Goal: Task Accomplishment & Management: Manage account settings

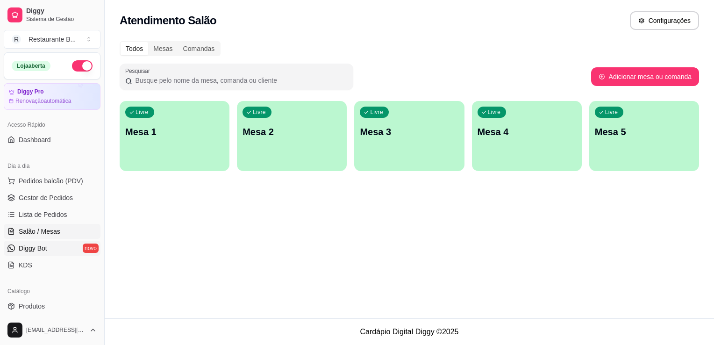
click at [51, 249] on link "Diggy Bot novo" at bounding box center [52, 248] width 97 height 15
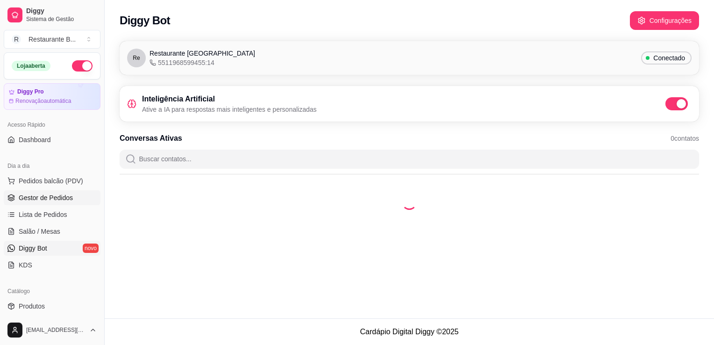
click at [47, 199] on span "Gestor de Pedidos" at bounding box center [46, 197] width 54 height 9
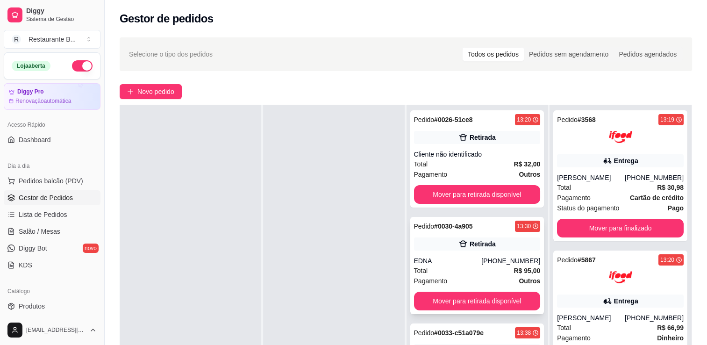
scroll to position [50, 0]
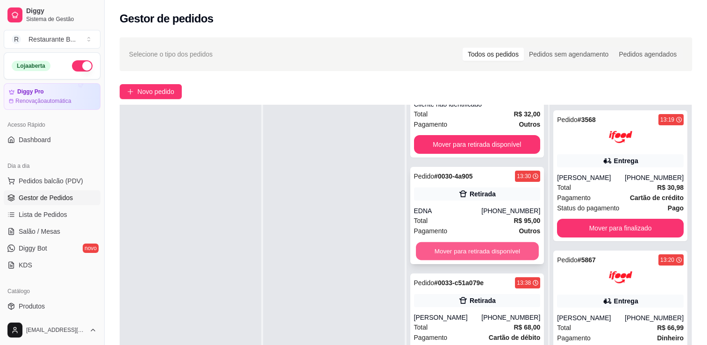
click at [477, 244] on button "Mover para retirada disponível" at bounding box center [477, 251] width 123 height 18
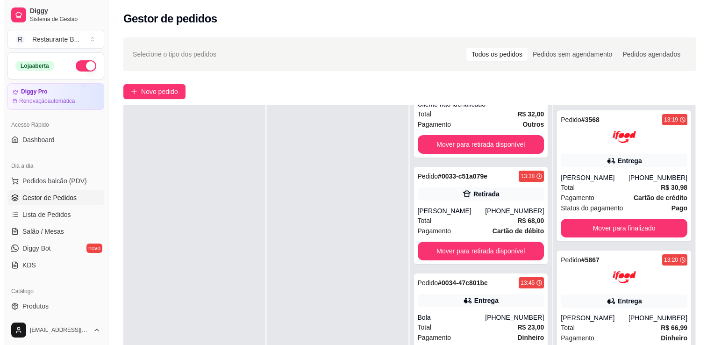
scroll to position [0, 0]
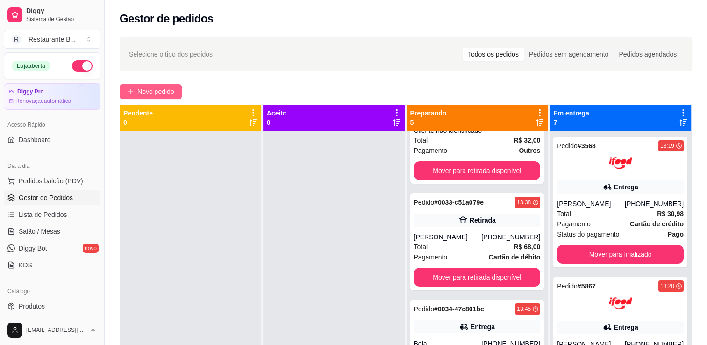
click at [157, 96] on span "Novo pedido" at bounding box center [155, 91] width 37 height 10
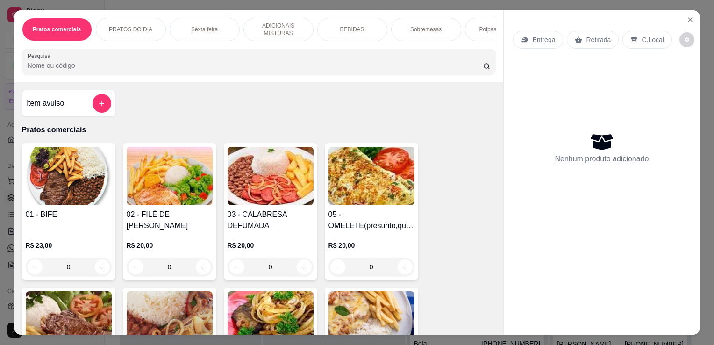
scroll to position [48, 0]
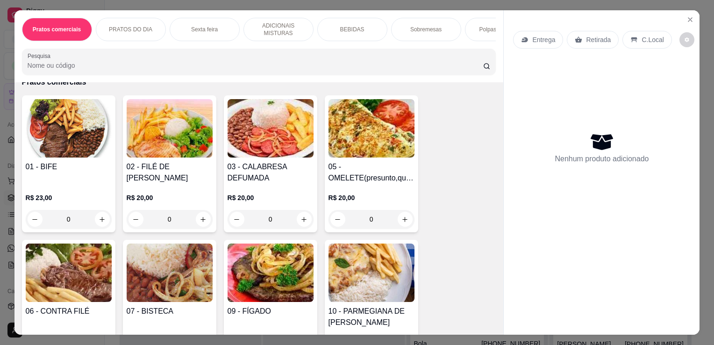
click at [98, 222] on div "0" at bounding box center [69, 219] width 86 height 19
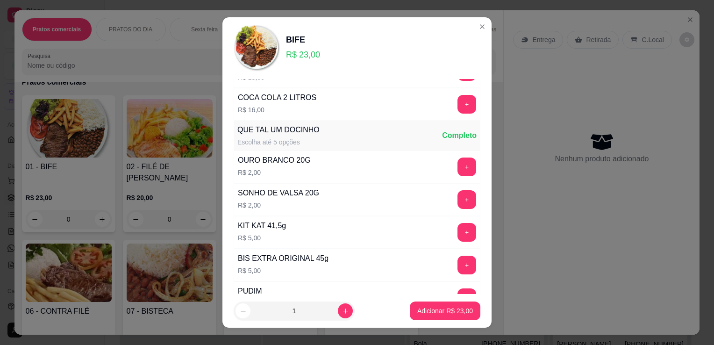
scroll to position [694, 0]
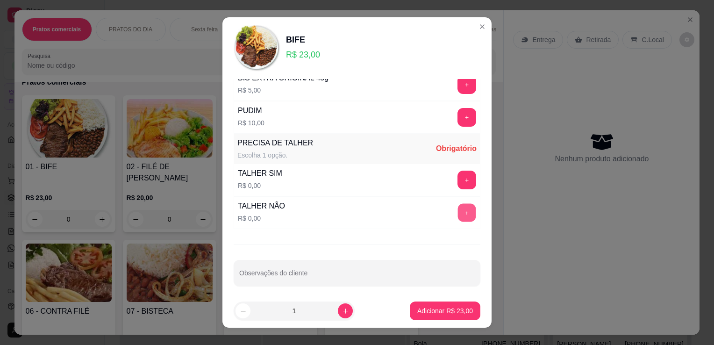
click at [458, 208] on button "+" at bounding box center [467, 213] width 18 height 18
click at [449, 306] on button "Adicionar R$ 23,00" at bounding box center [445, 311] width 69 height 18
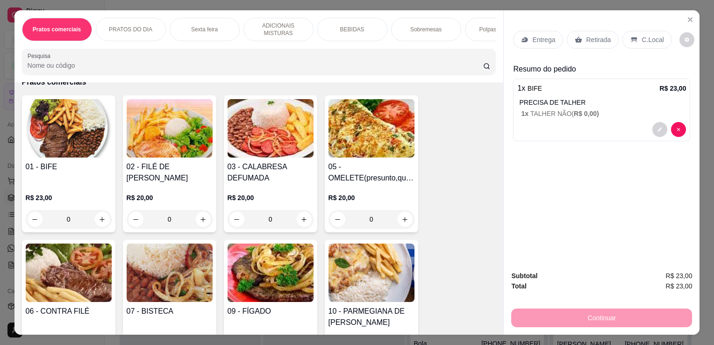
click at [533, 40] on p "Entrega" at bounding box center [543, 39] width 23 height 9
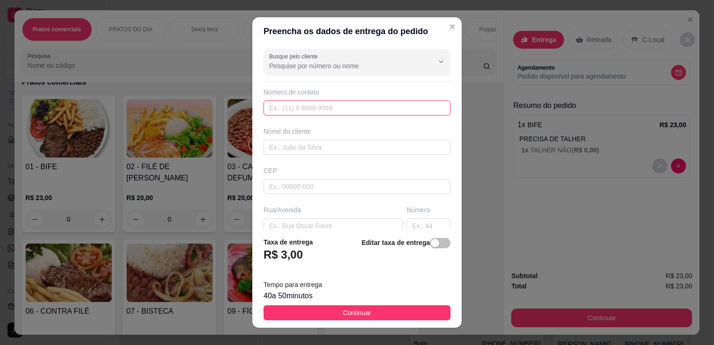
click at [311, 111] on input "text" at bounding box center [357, 107] width 187 height 15
type input "[PHONE_NUMBER]"
click at [301, 143] on input "text" at bounding box center [357, 147] width 187 height 15
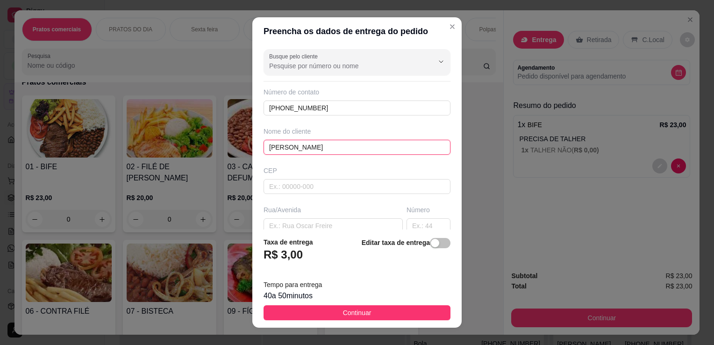
type input "[PERSON_NAME]"
drag, startPoint x: 302, startPoint y: 211, endPoint x: 301, endPoint y: 220, distance: 9.0
click at [301, 220] on div "Rua/Avenida" at bounding box center [333, 219] width 143 height 28
click at [301, 220] on input "text" at bounding box center [333, 225] width 139 height 15
click at [363, 248] on div "Editar taxa de entrega" at bounding box center [406, 252] width 89 height 31
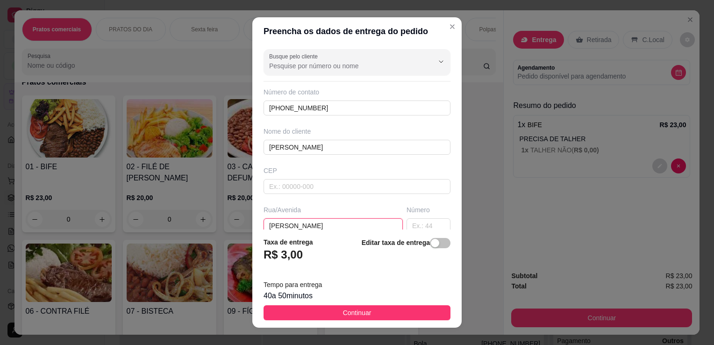
click at [365, 228] on input "[PERSON_NAME]" at bounding box center [333, 225] width 139 height 15
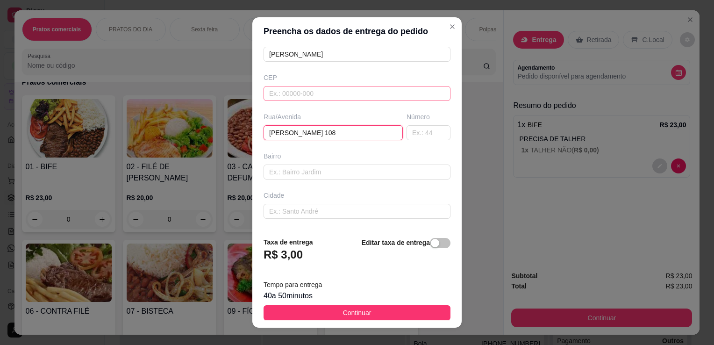
scroll to position [129, 0]
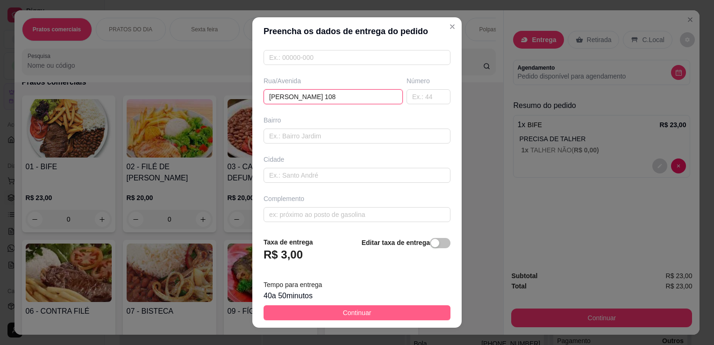
type input "[PERSON_NAME] 108"
click at [418, 317] on button "Continuar" at bounding box center [357, 312] width 187 height 15
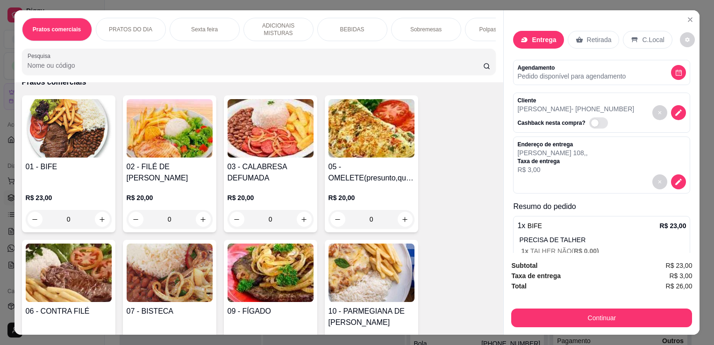
click at [539, 175] on div at bounding box center [601, 181] width 169 height 15
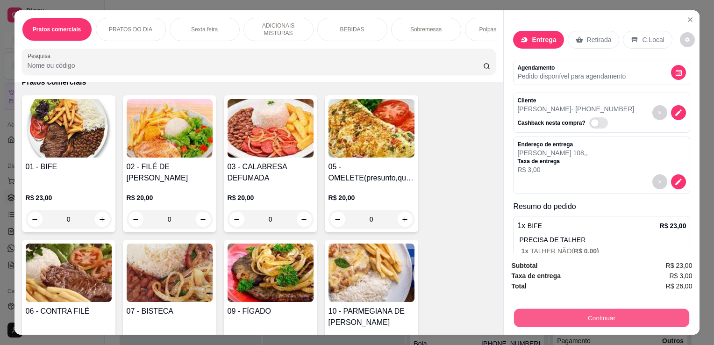
click at [523, 315] on button "Continuar" at bounding box center [601, 317] width 175 height 18
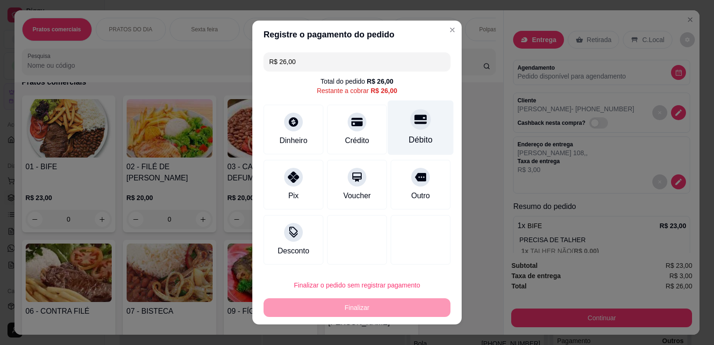
click at [410, 128] on div at bounding box center [420, 119] width 21 height 21
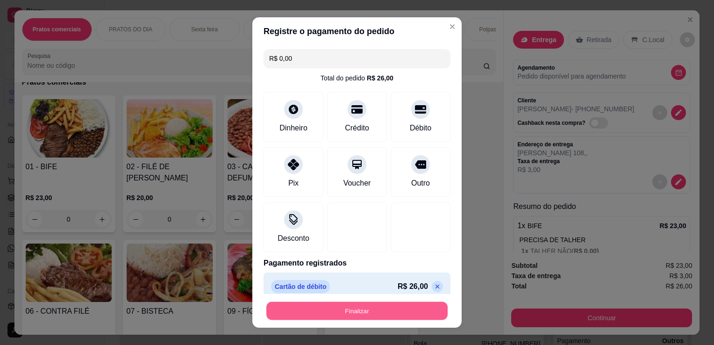
click at [404, 312] on button "Finalizar" at bounding box center [356, 311] width 181 height 18
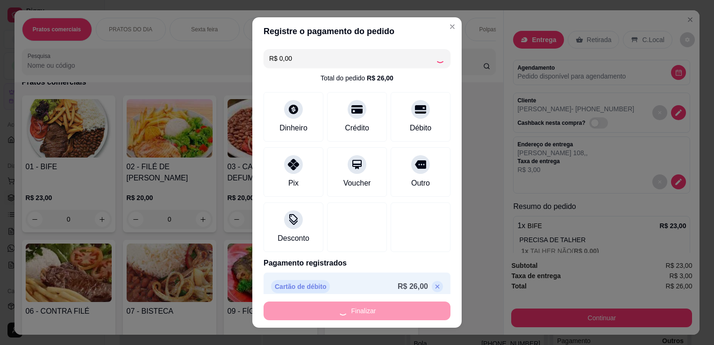
type input "-R$ 26,00"
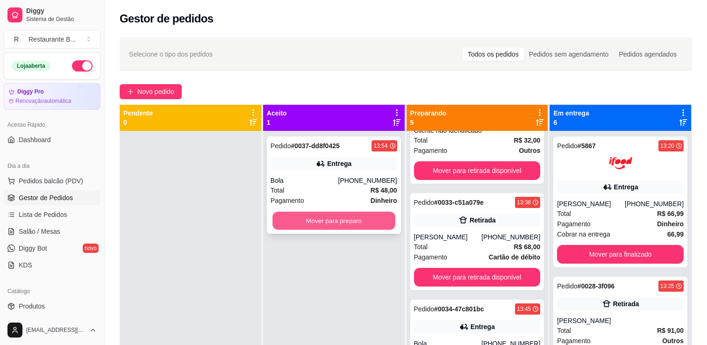
click at [347, 226] on button "Mover para preparo" at bounding box center [333, 221] width 123 height 18
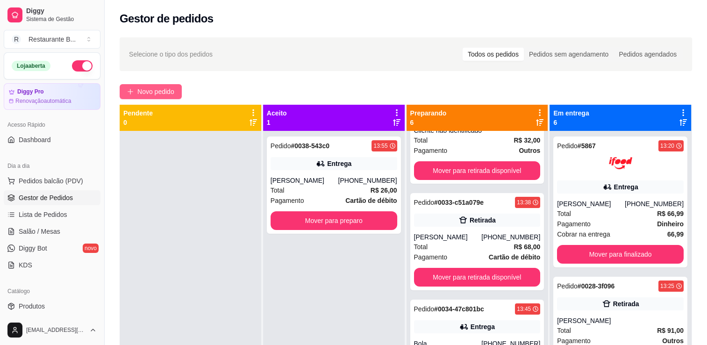
click at [178, 96] on button "Novo pedido" at bounding box center [151, 91] width 62 height 15
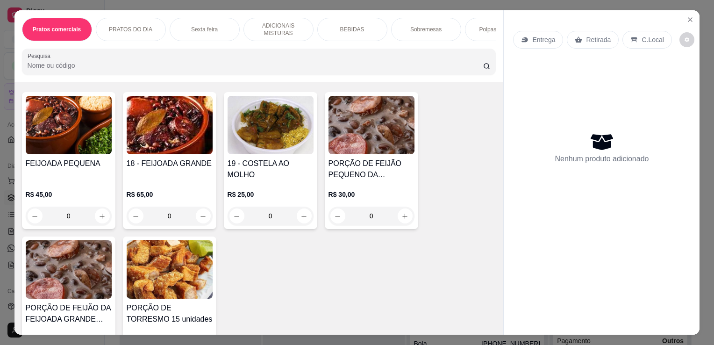
scroll to position [504, 0]
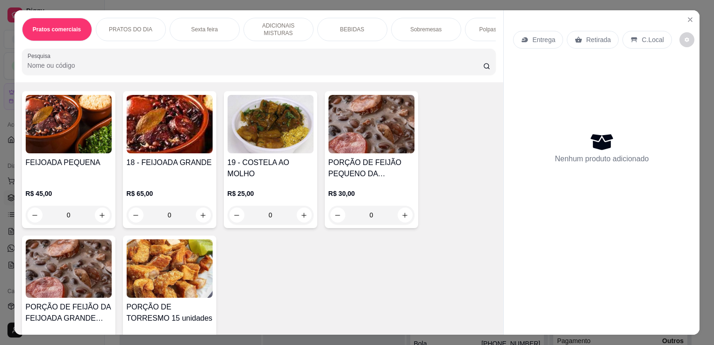
click at [198, 220] on div "0" at bounding box center [170, 215] width 86 height 19
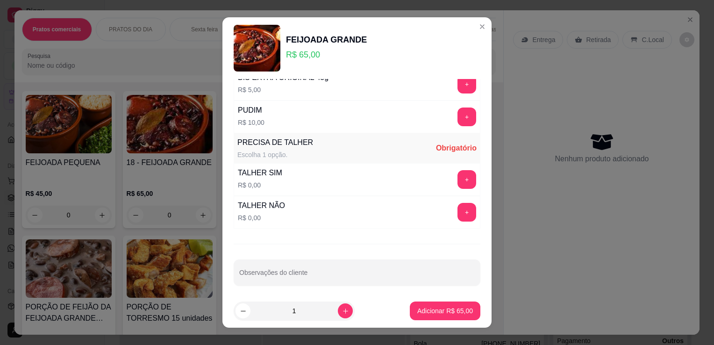
scroll to position [13, 0]
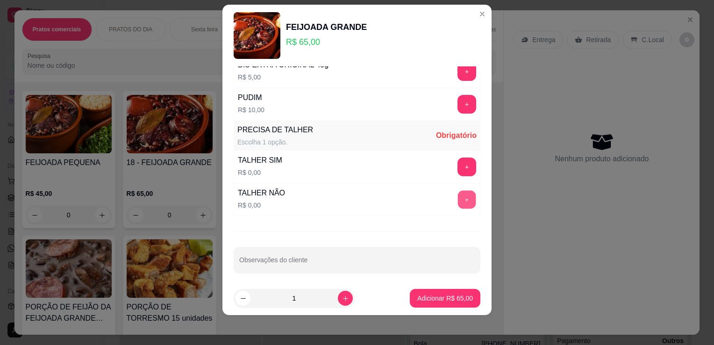
click at [458, 199] on button "+" at bounding box center [467, 200] width 18 height 18
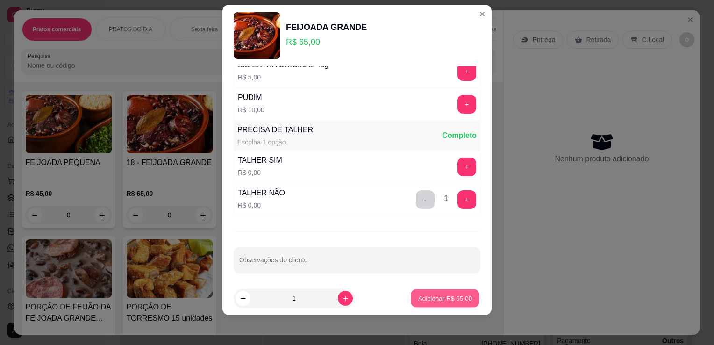
click at [440, 294] on p "Adicionar R$ 65,00" at bounding box center [445, 297] width 54 height 9
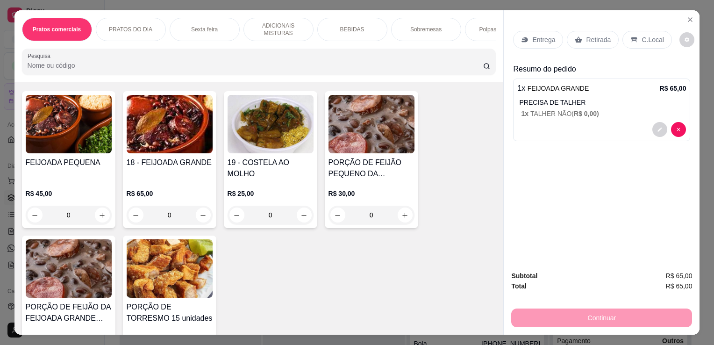
click at [539, 36] on p "Entrega" at bounding box center [543, 39] width 23 height 9
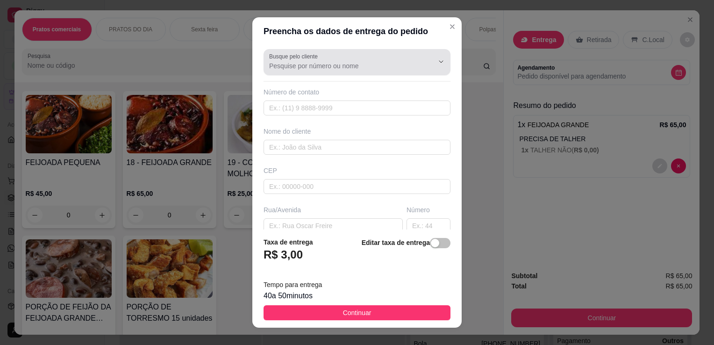
click at [328, 60] on div at bounding box center [357, 62] width 176 height 19
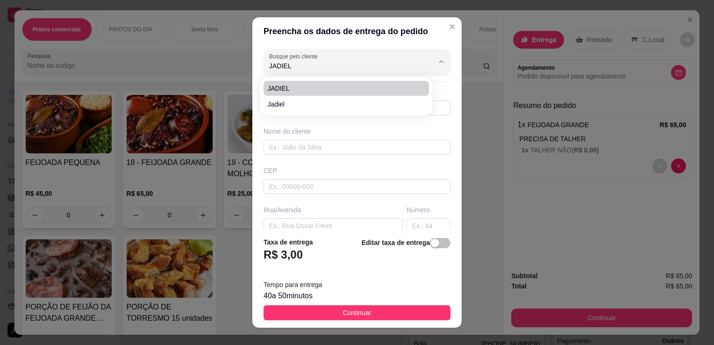
click at [326, 91] on span "JADIEL" at bounding box center [341, 88] width 149 height 9
type input "JADIEL"
type input "11985046202"
type input "JADIEL"
type input "ILHA DA [GEOGRAPHIC_DATA] 220"
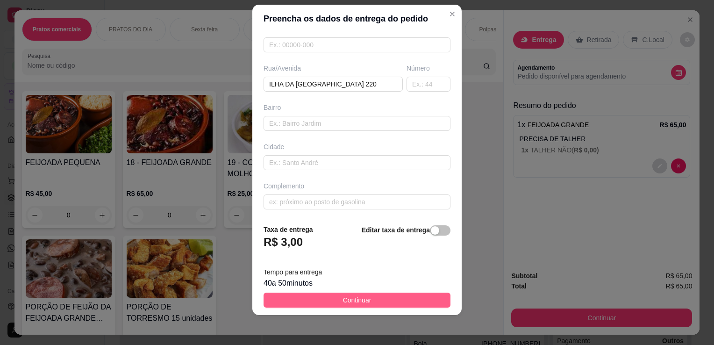
type input "JADIEL"
click at [411, 298] on button "Continuar" at bounding box center [357, 300] width 187 height 15
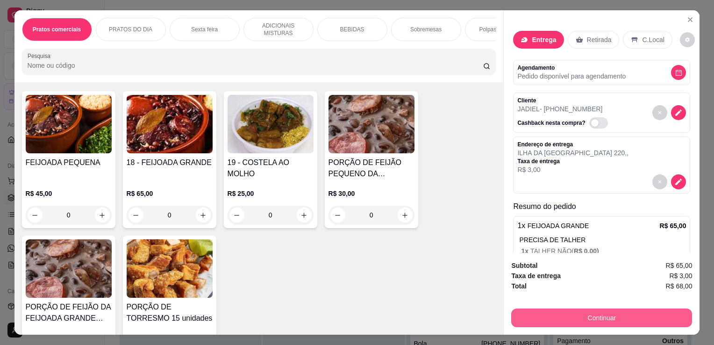
click at [593, 313] on button "Continuar" at bounding box center [601, 317] width 181 height 19
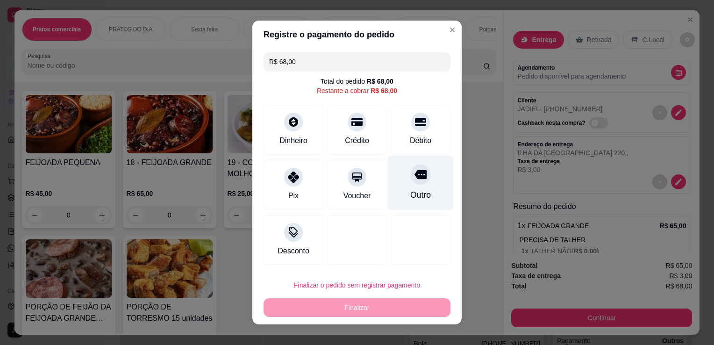
click at [410, 180] on div at bounding box center [420, 174] width 21 height 21
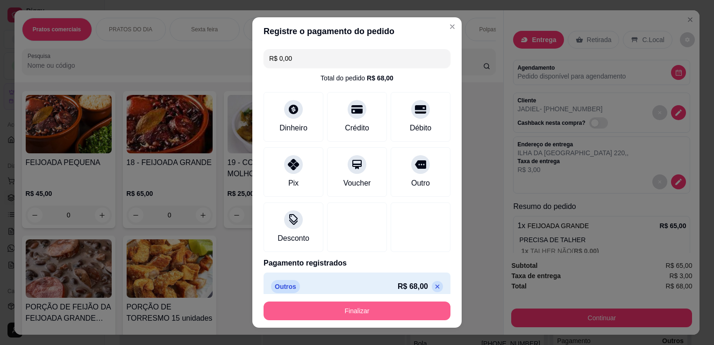
click at [385, 314] on button "Finalizar" at bounding box center [357, 310] width 187 height 19
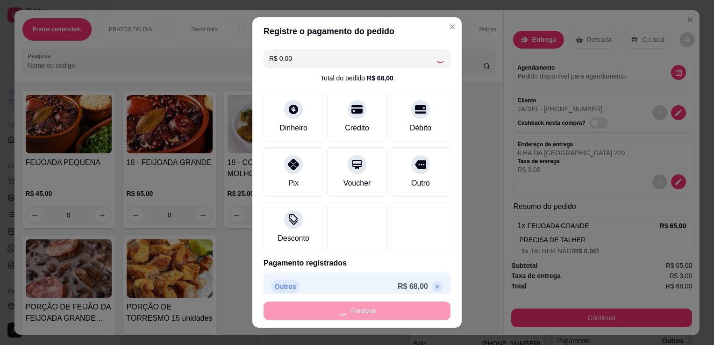
type input "-R$ 68,00"
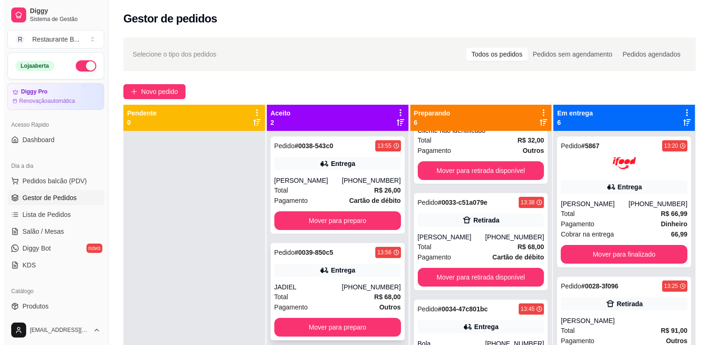
scroll to position [26, 0]
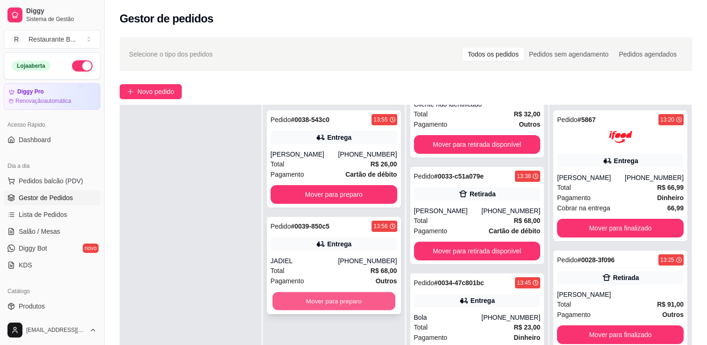
click at [343, 297] on button "Mover para preparo" at bounding box center [333, 301] width 123 height 18
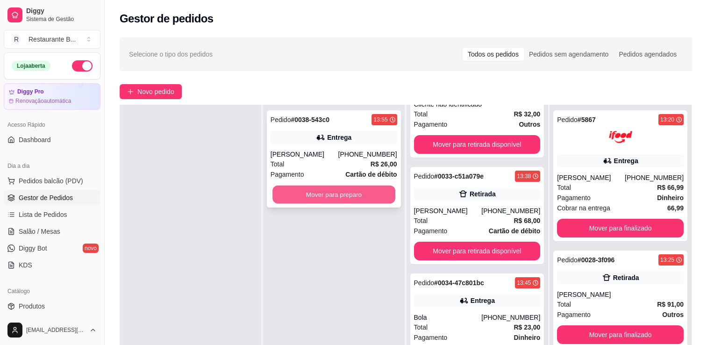
click at [312, 192] on button "Mover para preparo" at bounding box center [333, 195] width 123 height 18
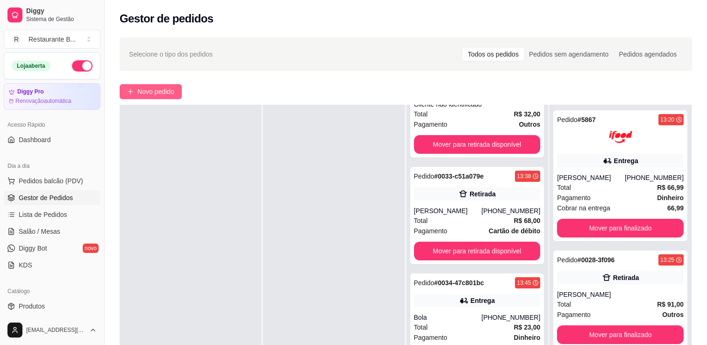
click at [163, 92] on span "Novo pedido" at bounding box center [155, 91] width 37 height 10
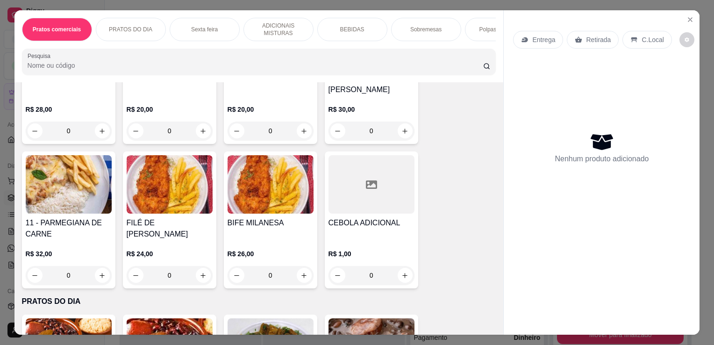
scroll to position [280, 0]
click at [398, 138] on div "0" at bounding box center [372, 131] width 86 height 19
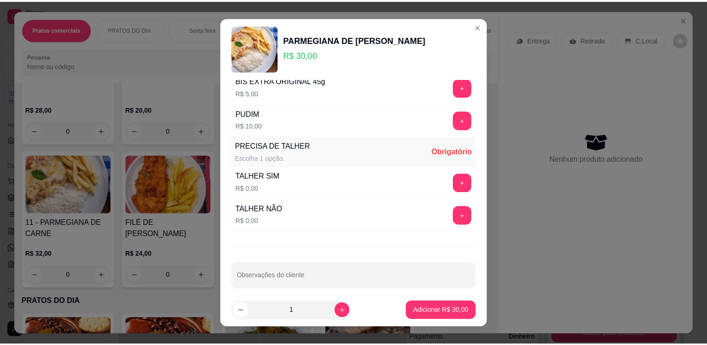
scroll to position [694, 0]
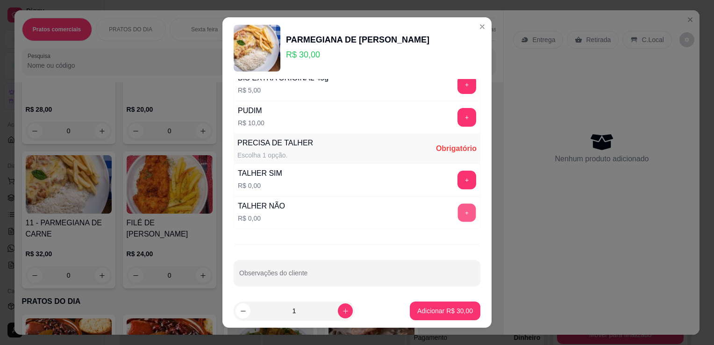
click at [458, 210] on button "+" at bounding box center [467, 213] width 18 height 18
click at [445, 317] on button "Adicionar R$ 30,00" at bounding box center [445, 311] width 69 height 18
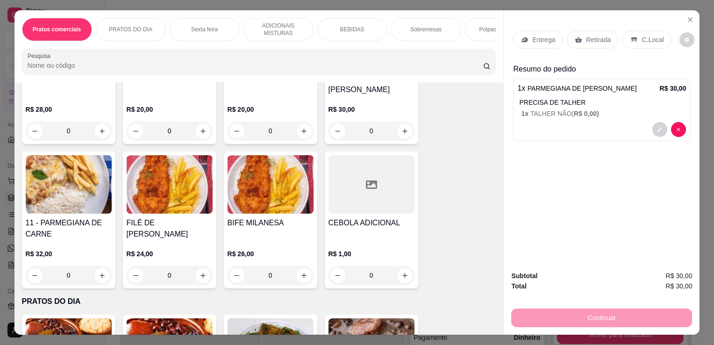
click at [594, 38] on p "Retirada" at bounding box center [598, 39] width 25 height 9
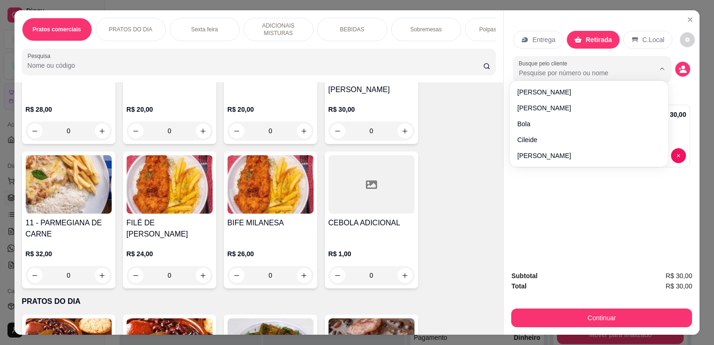
click at [573, 72] on input "Busque pelo cliente" at bounding box center [579, 72] width 121 height 9
type input "ADEMIR"
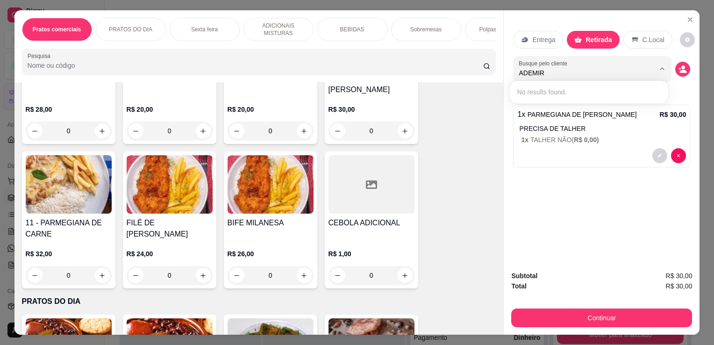
click at [637, 191] on div "Entrega Retirada C.Local Busque pelo cliente ADEMIR Resumo do pedido 1 x PARMEG…" at bounding box center [602, 136] width 196 height 253
click at [682, 66] on circle "decrease-product-quantity" at bounding box center [684, 68] width 4 height 4
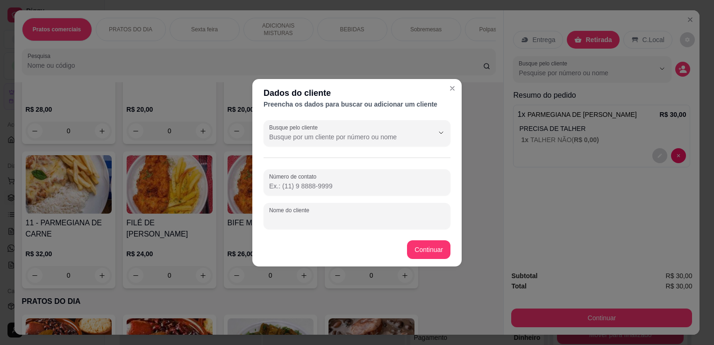
click at [413, 222] on input "Nome do cliente" at bounding box center [357, 219] width 176 height 9
type input "ADEMIR"
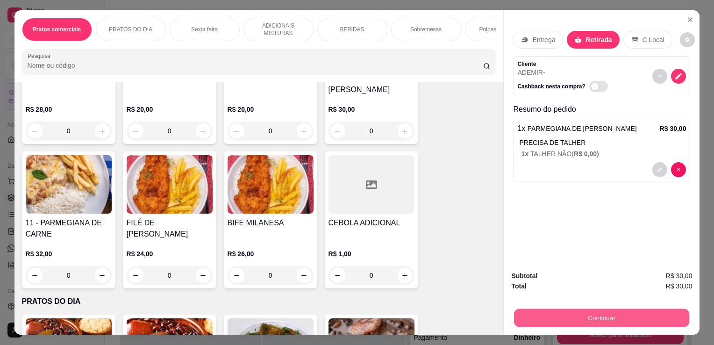
click at [569, 311] on button "Continuar" at bounding box center [601, 317] width 175 height 18
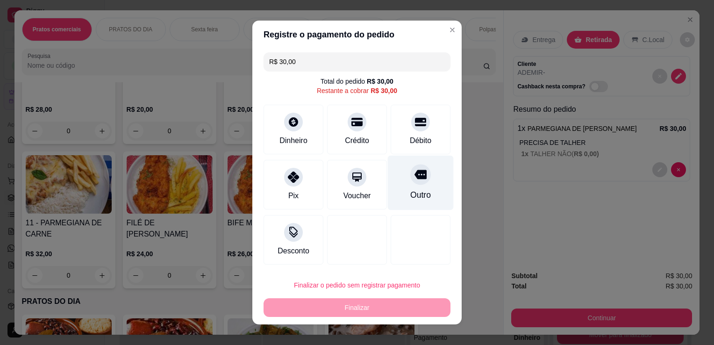
click at [405, 184] on div "Outro" at bounding box center [421, 183] width 66 height 55
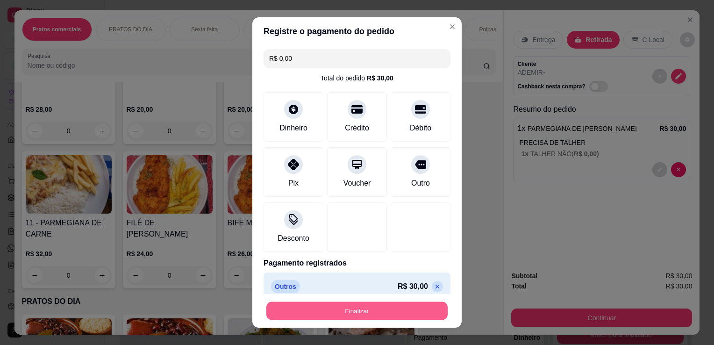
click at [409, 316] on button "Finalizar" at bounding box center [356, 311] width 181 height 18
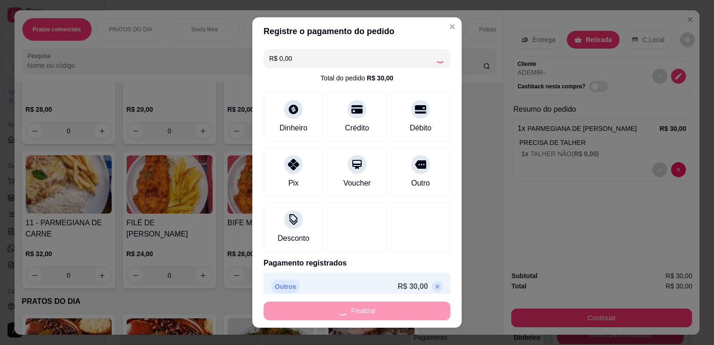
type input "-R$ 30,00"
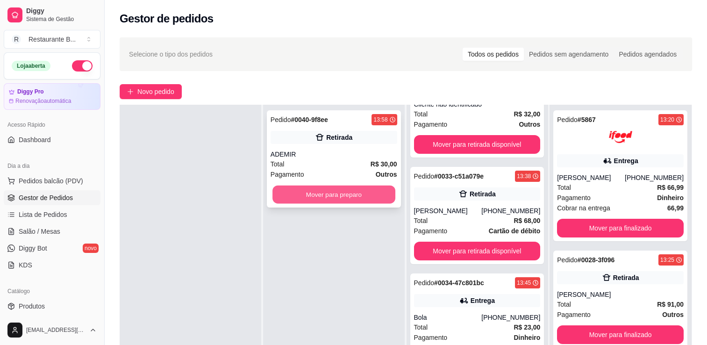
click at [368, 201] on button "Mover para preparo" at bounding box center [333, 195] width 123 height 18
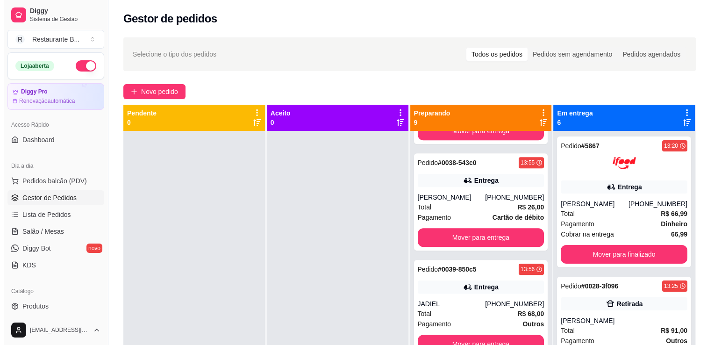
scroll to position [623, 0]
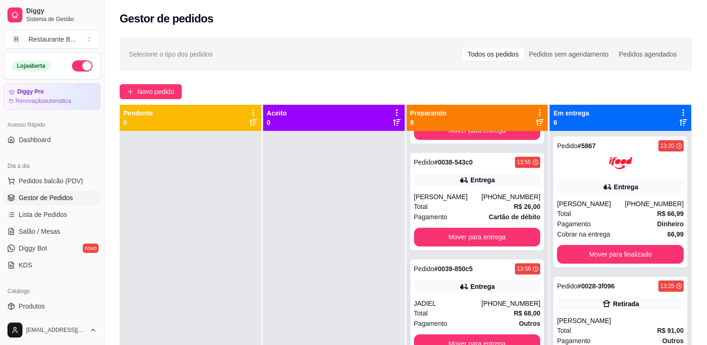
click at [439, 315] on div "Total R$ 68,00" at bounding box center [477, 313] width 127 height 10
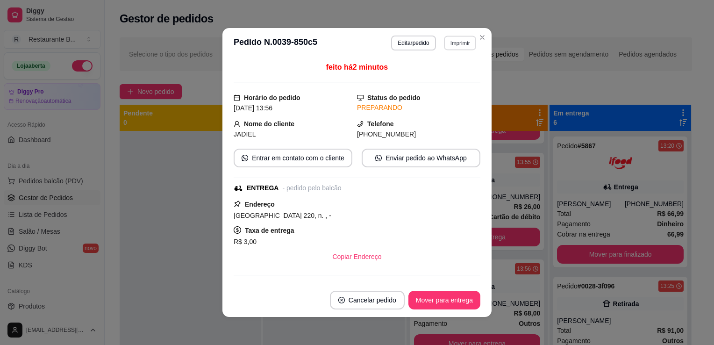
click at [450, 40] on button "Imprimir" at bounding box center [460, 43] width 32 height 14
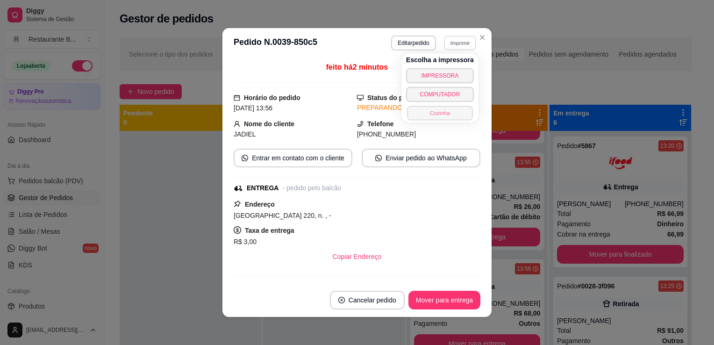
click at [437, 118] on button "Cozinha" at bounding box center [439, 113] width 65 height 14
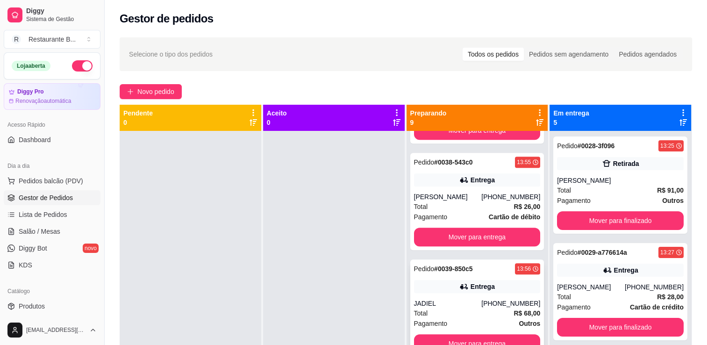
click at [479, 291] on div "Entrega" at bounding box center [477, 286] width 127 height 13
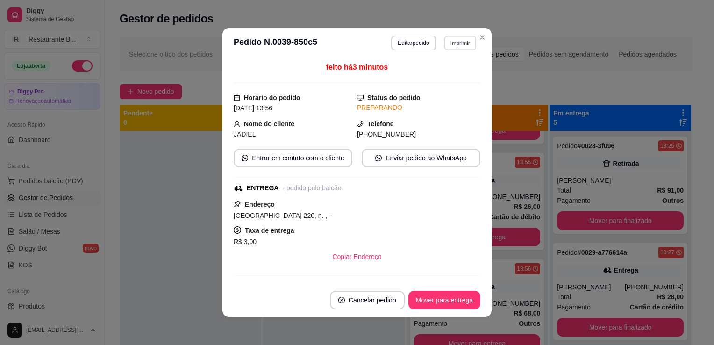
click at [462, 40] on button "Imprimir" at bounding box center [460, 43] width 32 height 14
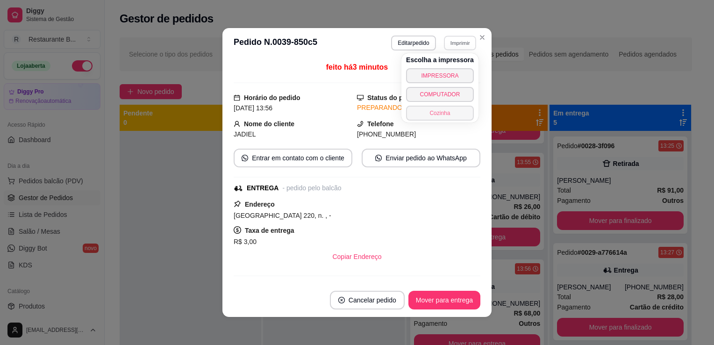
click at [443, 109] on button "Cozinha" at bounding box center [440, 113] width 68 height 15
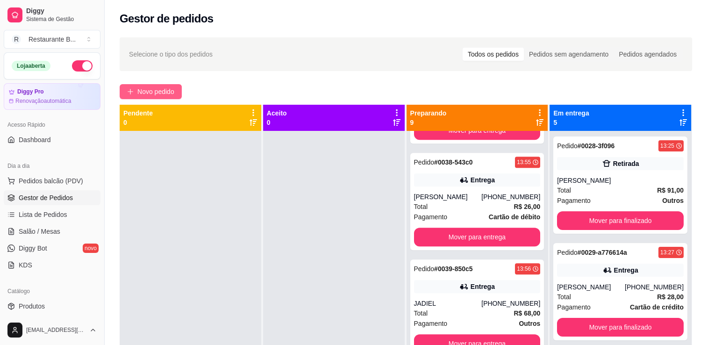
click at [164, 89] on span "Novo pedido" at bounding box center [155, 91] width 37 height 10
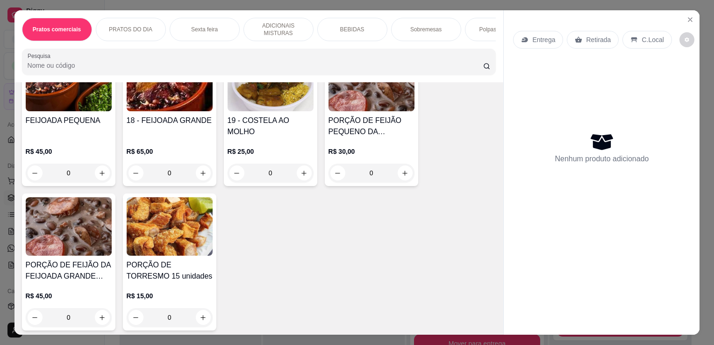
scroll to position [537, 0]
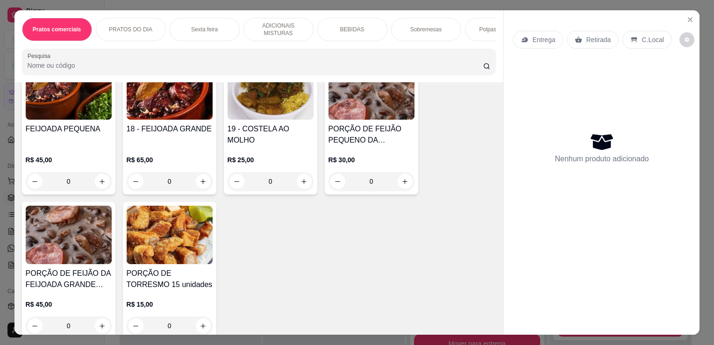
click at [199, 183] on div "0" at bounding box center [170, 181] width 86 height 19
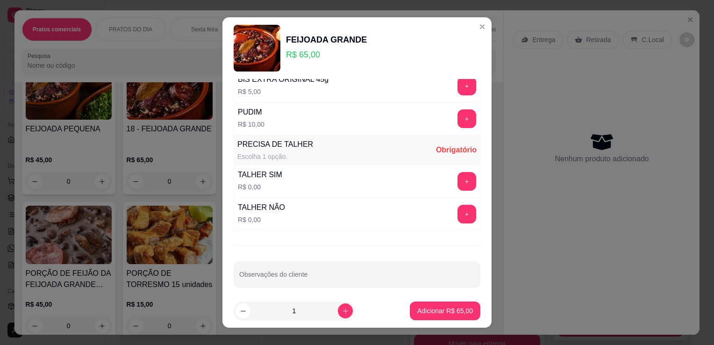
scroll to position [566, 0]
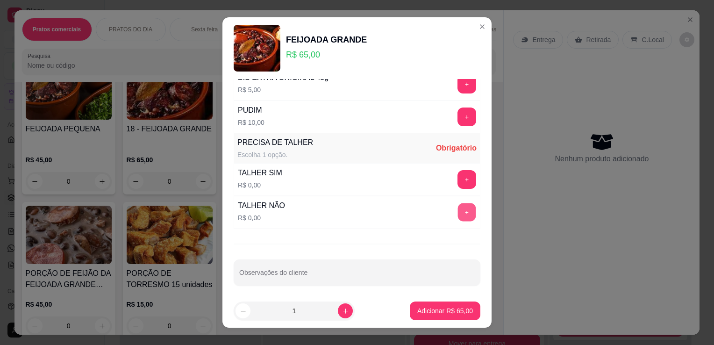
click at [458, 212] on button "+" at bounding box center [467, 212] width 18 height 18
click at [436, 310] on p "Adicionar R$ 65,00" at bounding box center [445, 310] width 54 height 9
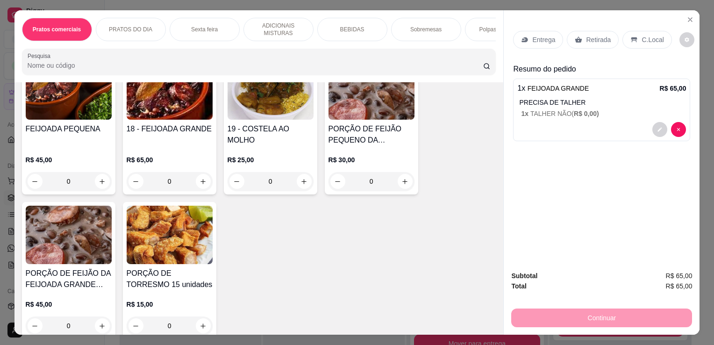
click at [97, 186] on div "0" at bounding box center [69, 181] width 86 height 19
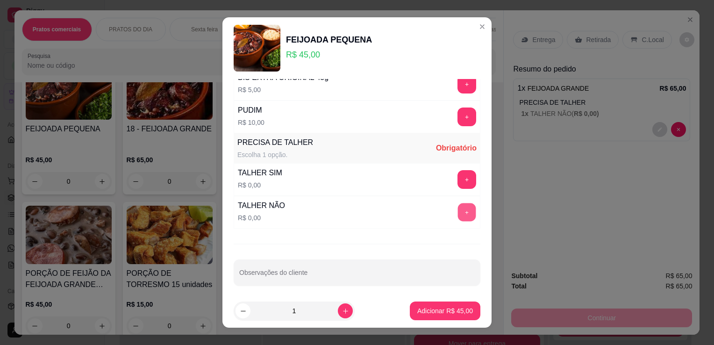
click at [458, 213] on button "+" at bounding box center [467, 212] width 18 height 18
click at [443, 311] on p "Adicionar R$ 45,00" at bounding box center [445, 310] width 54 height 9
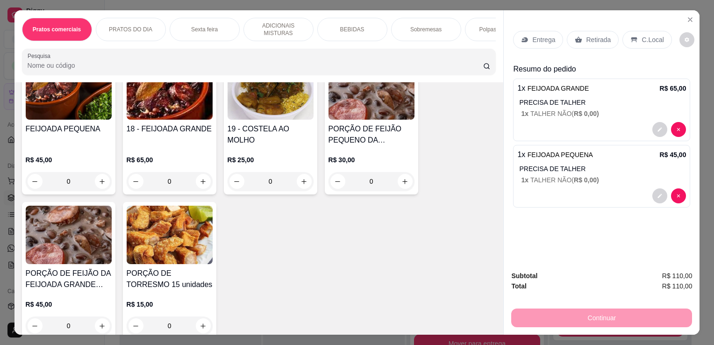
click at [537, 35] on p "Entrega" at bounding box center [543, 39] width 23 height 9
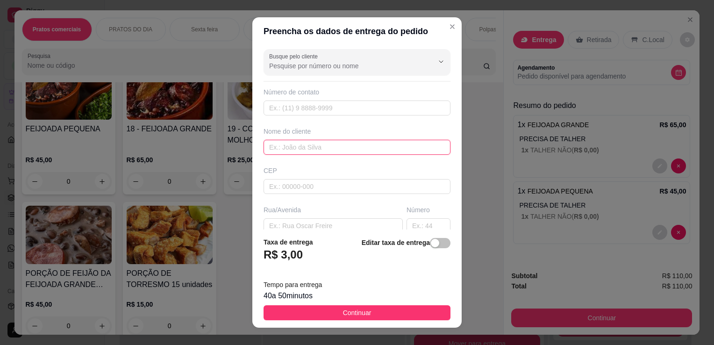
click at [317, 144] on input "text" at bounding box center [357, 147] width 187 height 15
type input "[PERSON_NAME]"
click at [337, 220] on input "text" at bounding box center [333, 225] width 139 height 15
click at [407, 221] on input "text" at bounding box center [429, 225] width 44 height 15
type input "58"
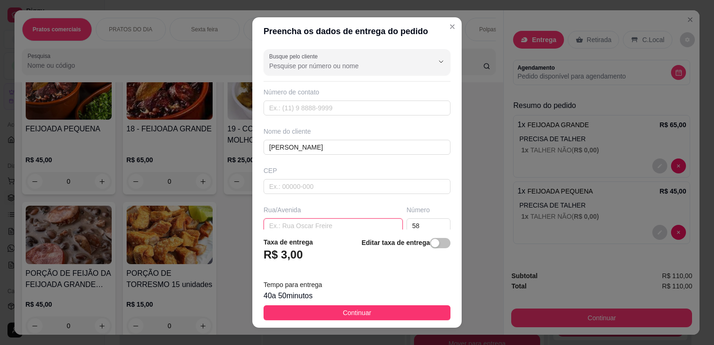
click at [304, 221] on input "text" at bounding box center [333, 225] width 139 height 15
type input "G"
type input "[PERSON_NAME]"
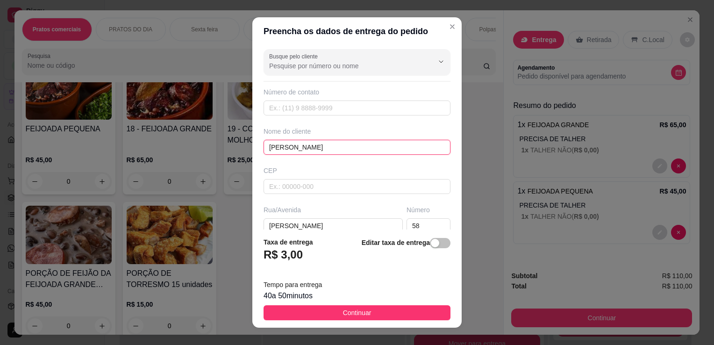
click at [331, 153] on input "[PERSON_NAME]" at bounding box center [357, 147] width 187 height 15
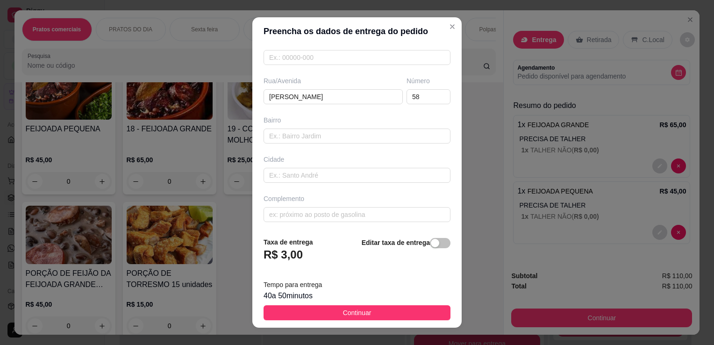
scroll to position [13, 0]
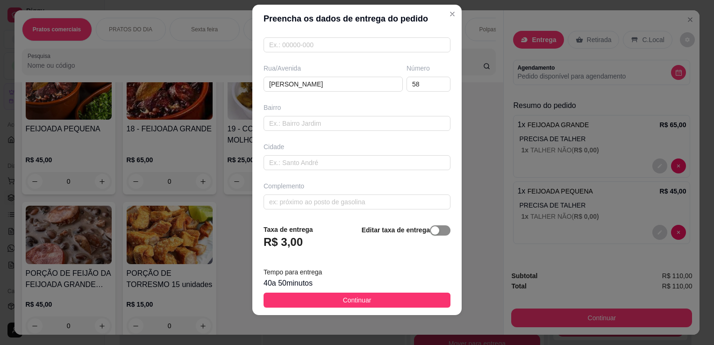
type input "[PERSON_NAME]"
click at [430, 236] on span "button" at bounding box center [440, 230] width 21 height 10
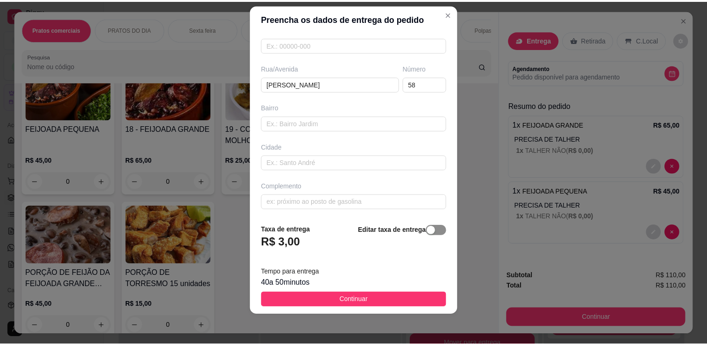
scroll to position [101, 0]
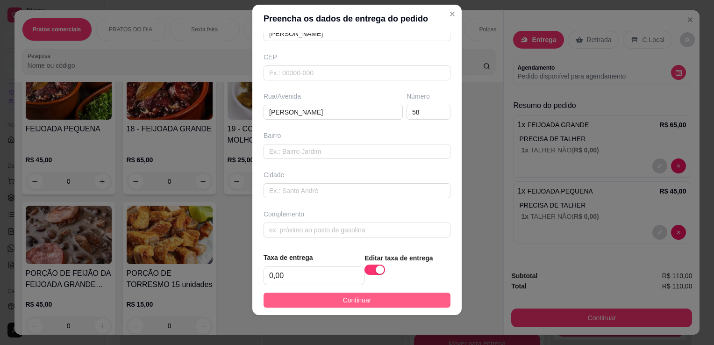
click at [409, 301] on button "Continuar" at bounding box center [357, 300] width 187 height 15
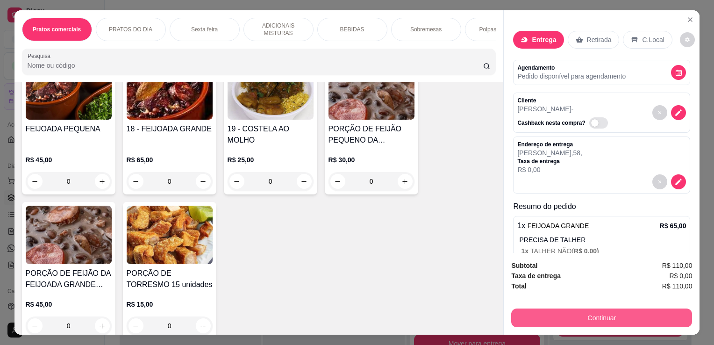
click at [601, 315] on button "Continuar" at bounding box center [601, 317] width 181 height 19
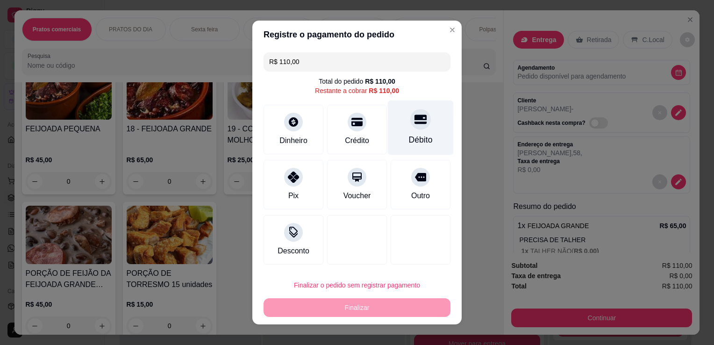
click at [414, 126] on div at bounding box center [420, 119] width 21 height 21
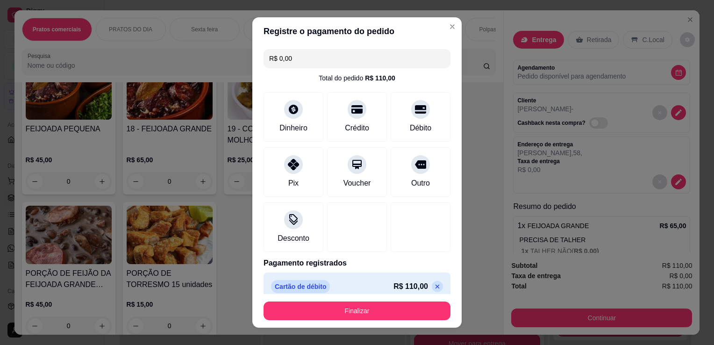
click at [434, 287] on icon at bounding box center [437, 286] width 7 height 7
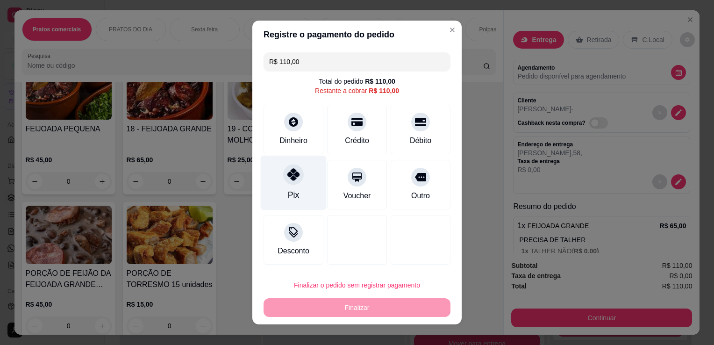
click at [288, 189] on div "Pix" at bounding box center [293, 195] width 11 height 12
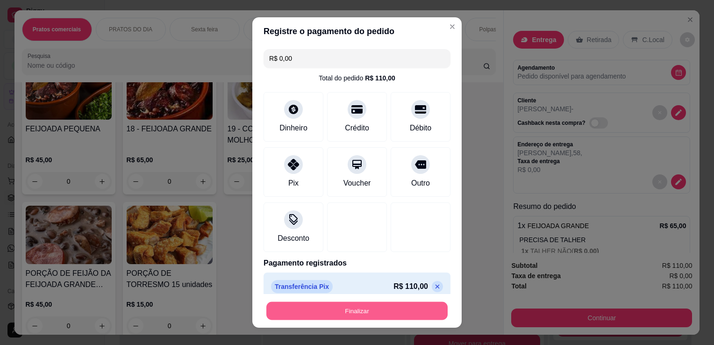
click at [365, 307] on button "Finalizar" at bounding box center [356, 311] width 181 height 18
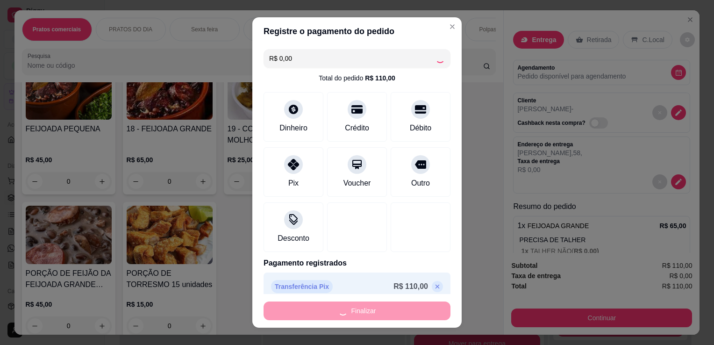
type input "-R$ 110,00"
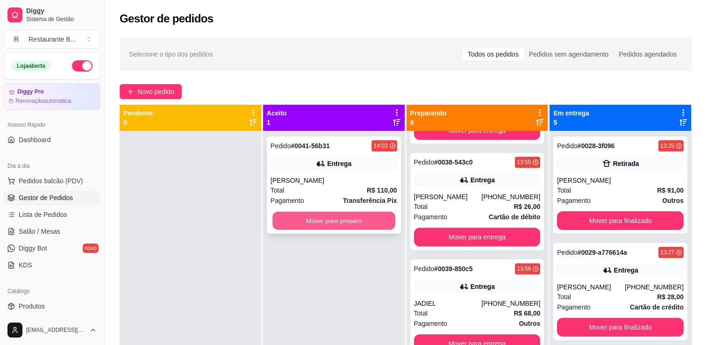
click at [381, 223] on button "Mover para preparo" at bounding box center [333, 221] width 123 height 18
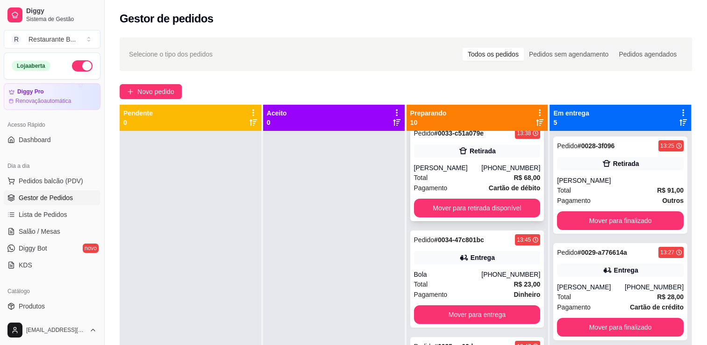
scroll to position [121, 0]
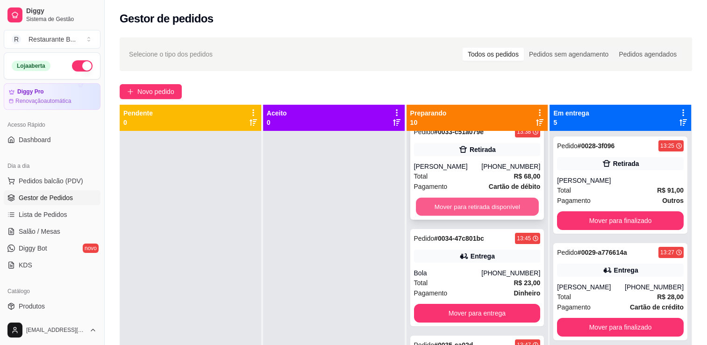
click at [496, 203] on button "Mover para retirada disponível" at bounding box center [477, 207] width 123 height 18
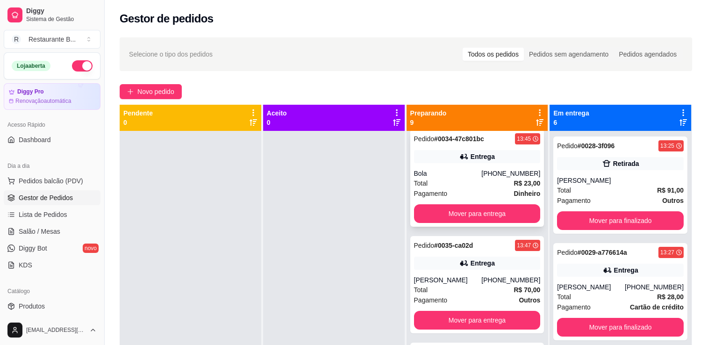
scroll to position [114, 0]
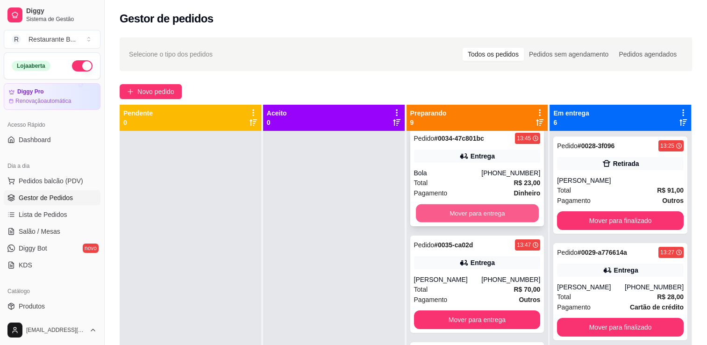
click at [491, 212] on button "Mover para entrega" at bounding box center [477, 213] width 123 height 18
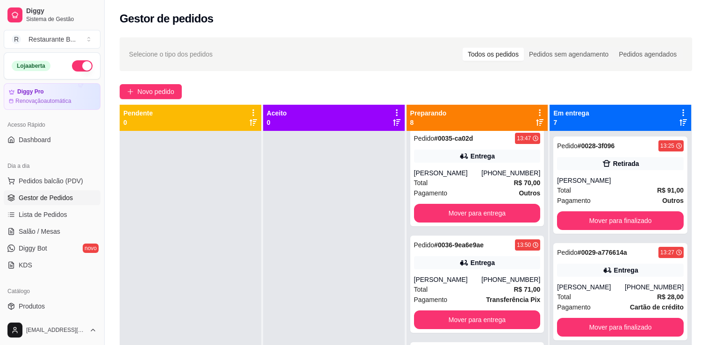
scroll to position [7, 0]
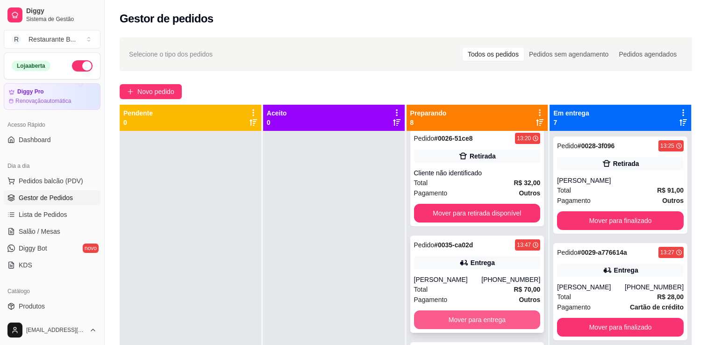
click at [482, 317] on button "Mover para entrega" at bounding box center [477, 319] width 127 height 19
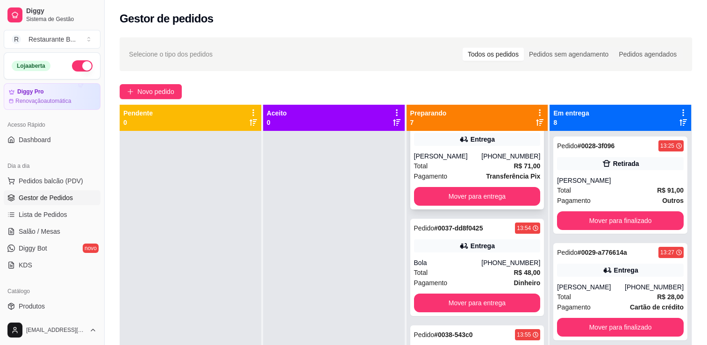
scroll to position [139, 0]
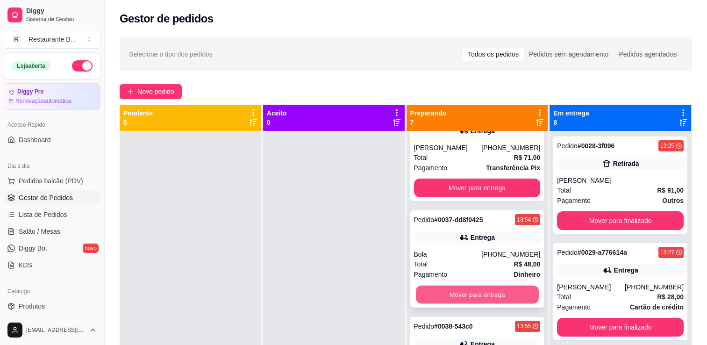
click at [491, 289] on button "Mover para entrega" at bounding box center [477, 295] width 123 height 18
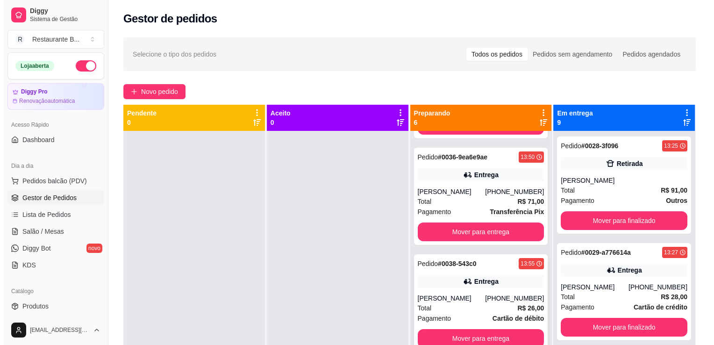
scroll to position [0, 0]
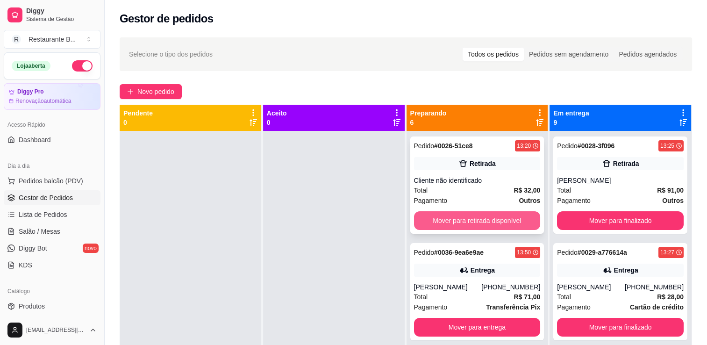
click at [474, 216] on button "Mover para retirada disponível" at bounding box center [477, 220] width 127 height 19
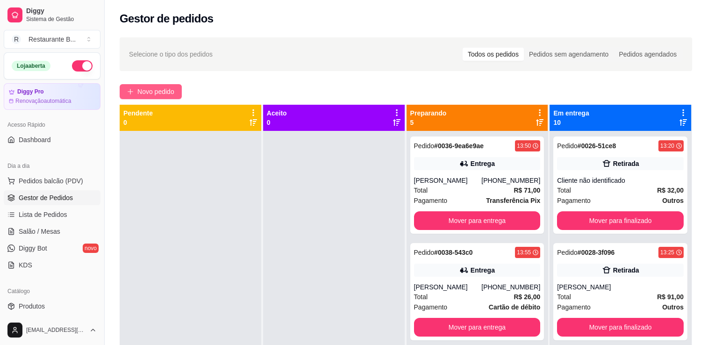
click at [172, 93] on span "Novo pedido" at bounding box center [155, 91] width 37 height 10
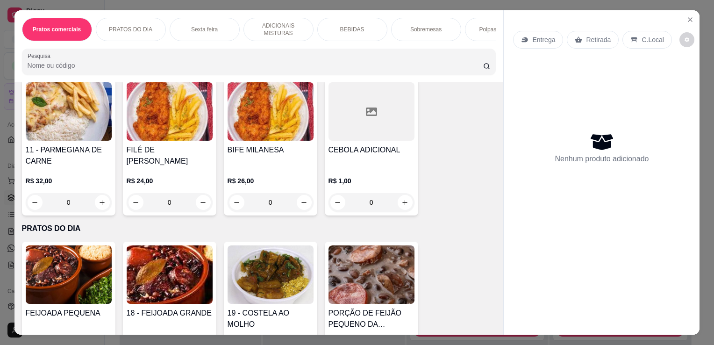
scroll to position [351, 0]
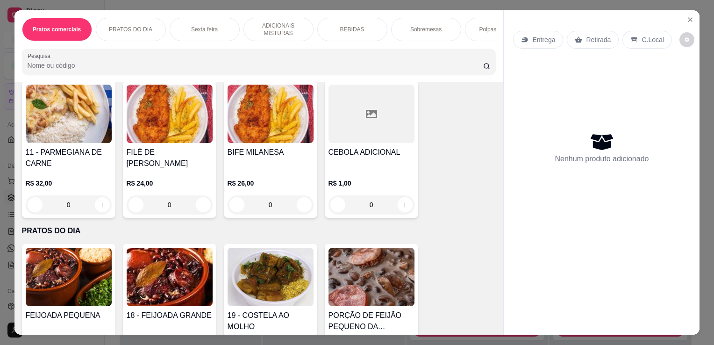
click at [100, 203] on div "0" at bounding box center [69, 204] width 86 height 19
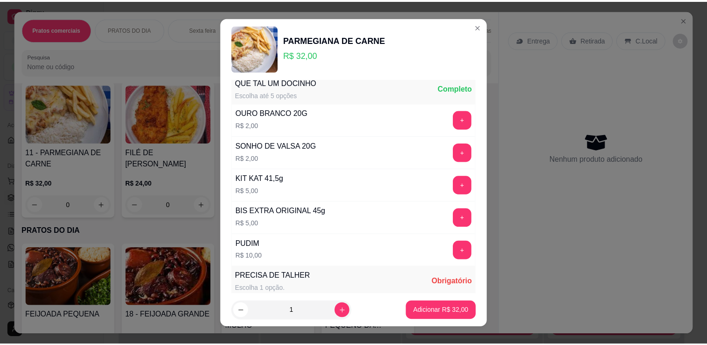
scroll to position [694, 0]
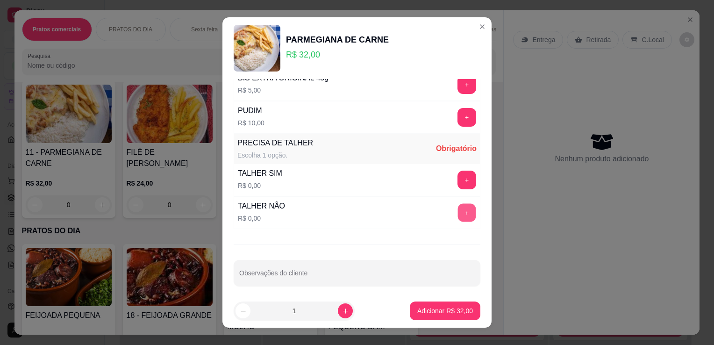
click at [458, 212] on button "+" at bounding box center [467, 213] width 18 height 18
click at [437, 310] on p "Adicionar R$ 32,00" at bounding box center [445, 310] width 54 height 9
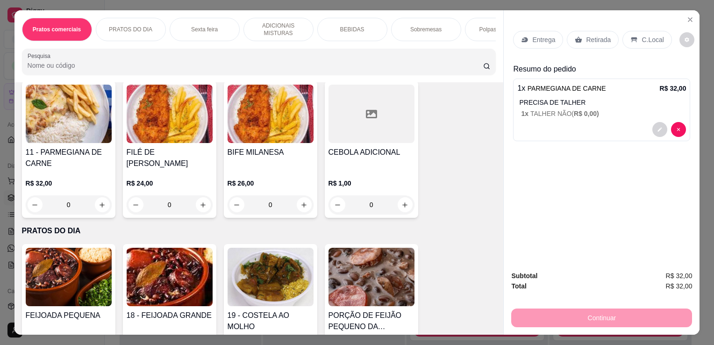
click at [593, 35] on p "Retirada" at bounding box center [598, 39] width 25 height 9
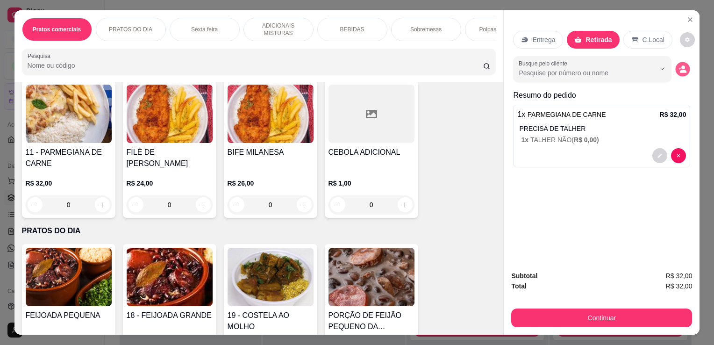
click at [680, 70] on icon "decrease-product-quantity" at bounding box center [683, 71] width 7 height 3
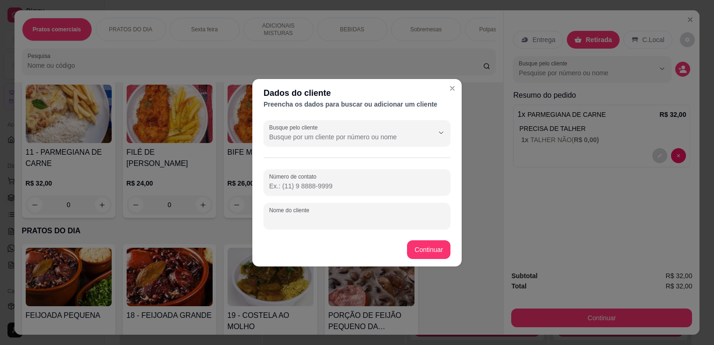
click at [337, 223] on input "Nome do cliente" at bounding box center [357, 219] width 176 height 9
type input "[PERSON_NAME]"
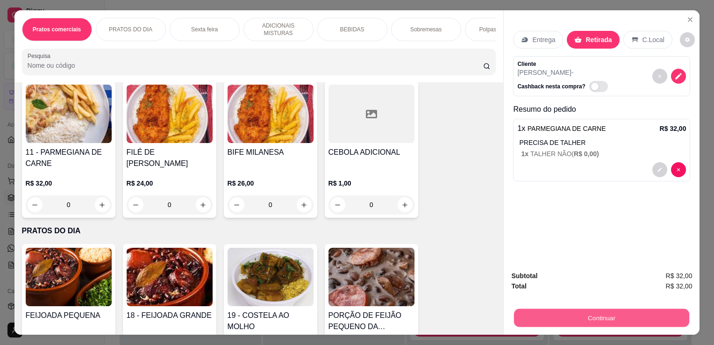
click at [602, 315] on button "Continuar" at bounding box center [601, 317] width 175 height 18
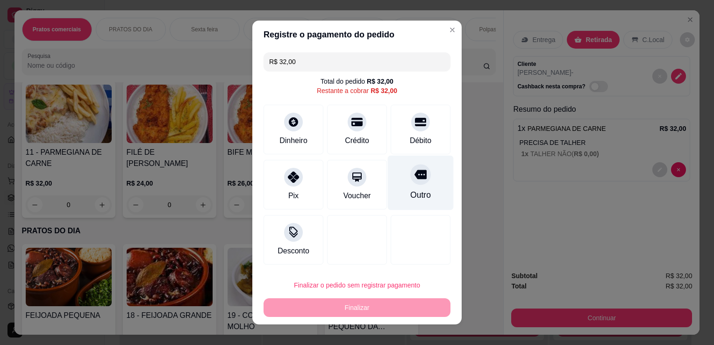
click at [414, 197] on div "Outro" at bounding box center [420, 195] width 21 height 12
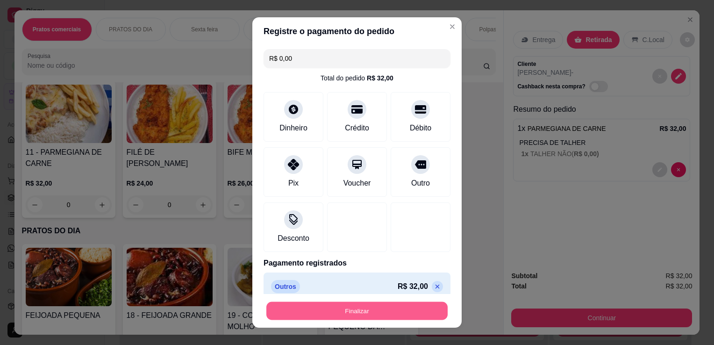
click at [410, 309] on button "Finalizar" at bounding box center [356, 311] width 181 height 18
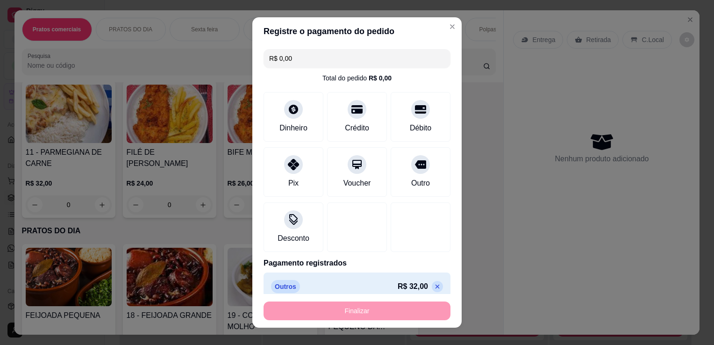
type input "-R$ 32,00"
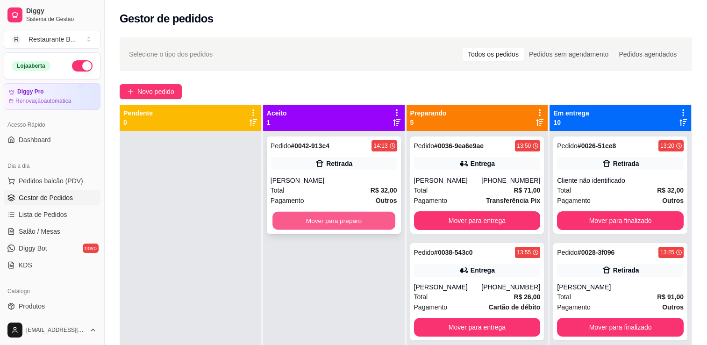
click at [377, 222] on button "Mover para preparo" at bounding box center [333, 221] width 123 height 18
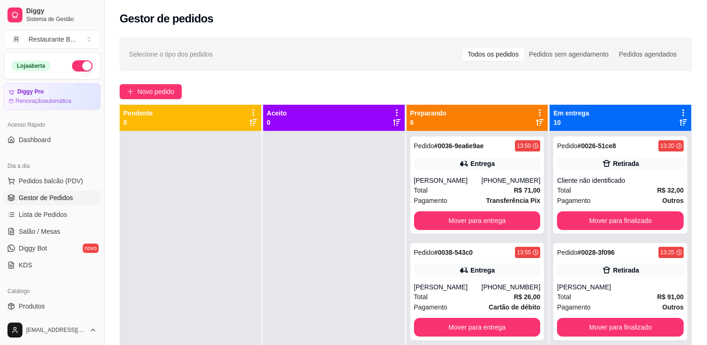
click at [376, 235] on div at bounding box center [334, 303] width 142 height 345
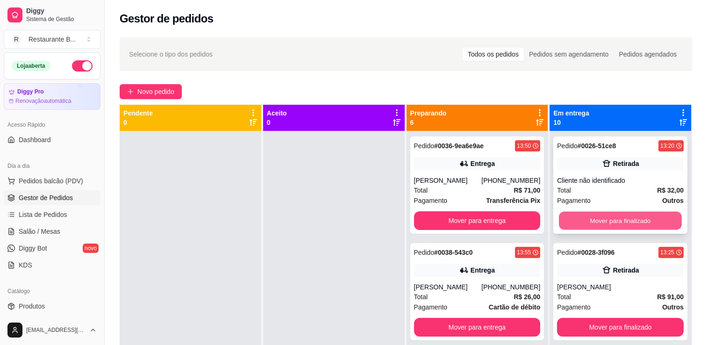
click at [594, 220] on button "Mover para finalizado" at bounding box center [620, 221] width 123 height 18
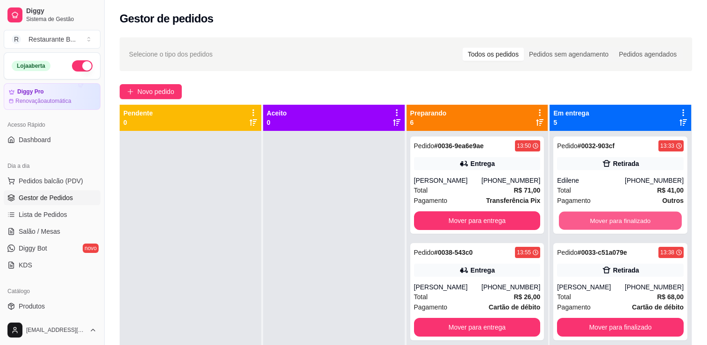
click at [594, 220] on button "Mover para finalizado" at bounding box center [620, 221] width 123 height 18
click at [594, 220] on button "Mover para finalizado" at bounding box center [620, 220] width 127 height 19
click at [594, 220] on button "Mover para finalizado" at bounding box center [620, 221] width 123 height 18
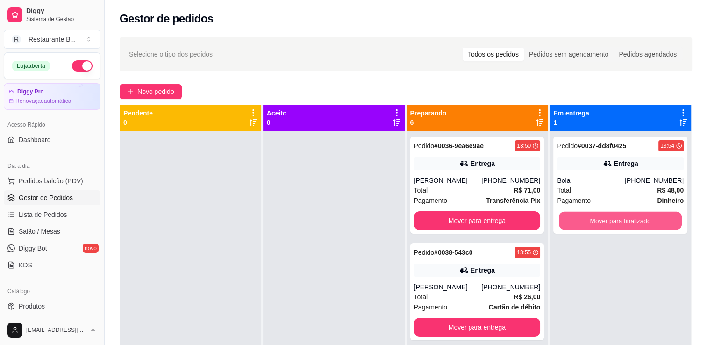
click at [594, 220] on button "Mover para finalizado" at bounding box center [620, 221] width 123 height 18
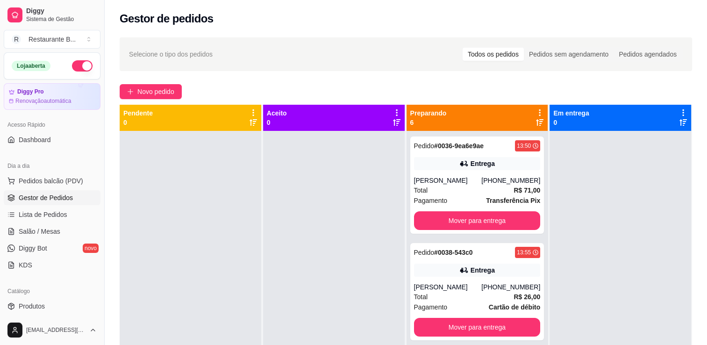
click at [615, 87] on div "Novo pedido" at bounding box center [406, 91] width 572 height 15
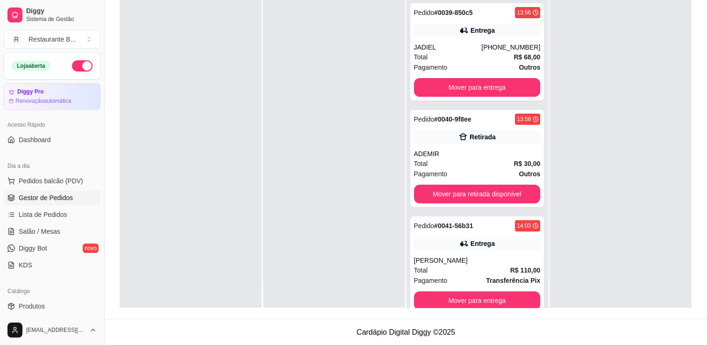
scroll to position [178, 0]
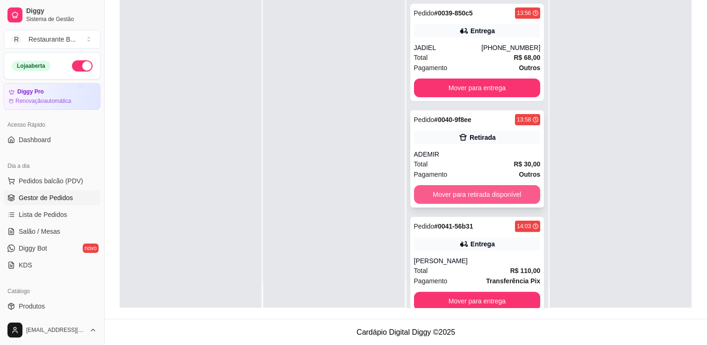
click at [492, 200] on button "Mover para retirada disponível" at bounding box center [477, 194] width 127 height 19
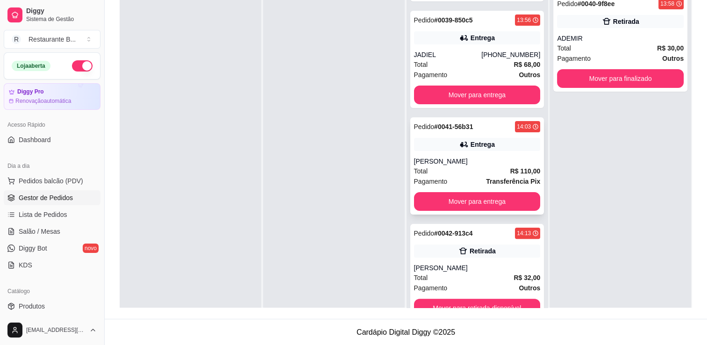
scroll to position [26, 0]
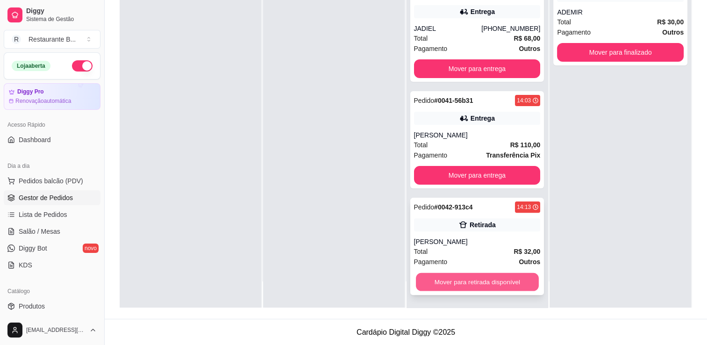
click at [483, 284] on button "Mover para retirada disponível" at bounding box center [477, 282] width 123 height 18
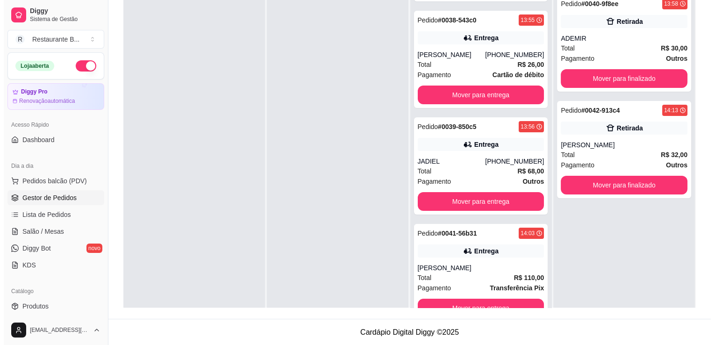
scroll to position [0, 0]
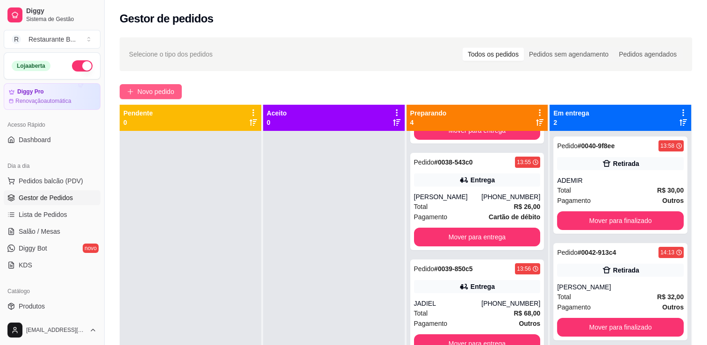
click at [161, 93] on span "Novo pedido" at bounding box center [155, 91] width 37 height 10
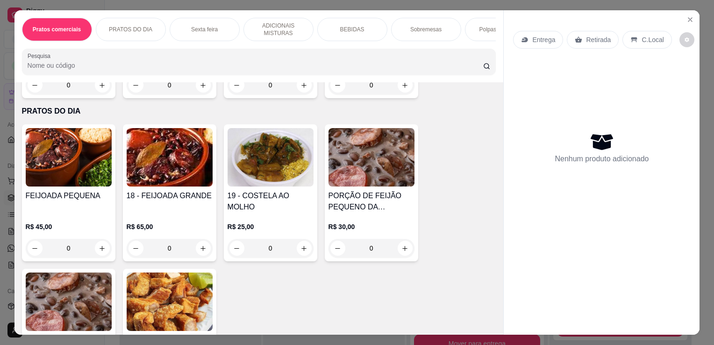
scroll to position [526, 0]
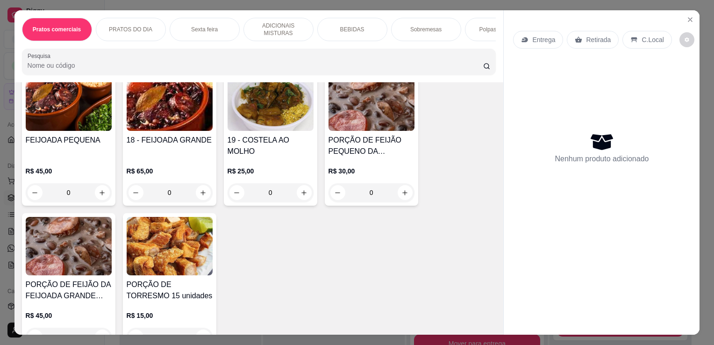
click at [193, 197] on div "0" at bounding box center [170, 192] width 86 height 19
click at [97, 199] on div "0" at bounding box center [69, 192] width 86 height 19
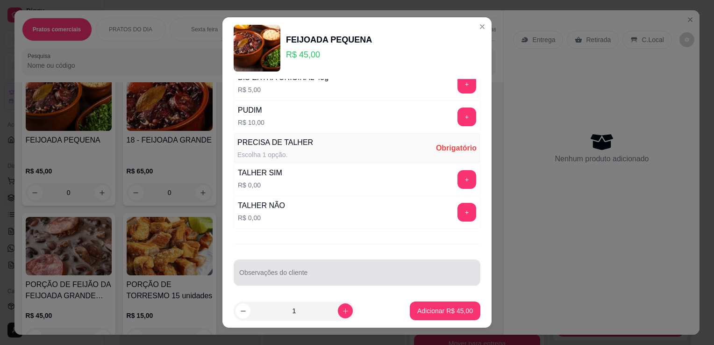
scroll to position [13, 0]
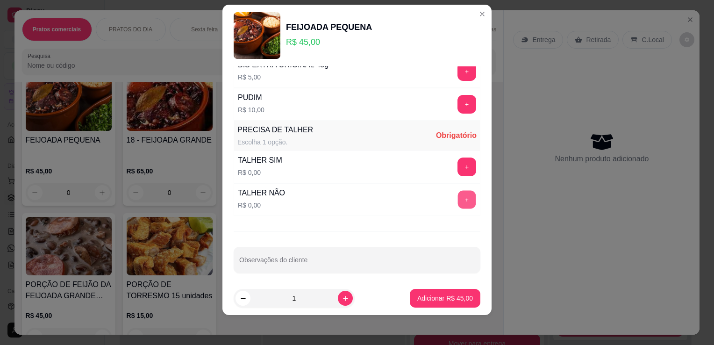
click at [458, 200] on button "+" at bounding box center [467, 200] width 18 height 18
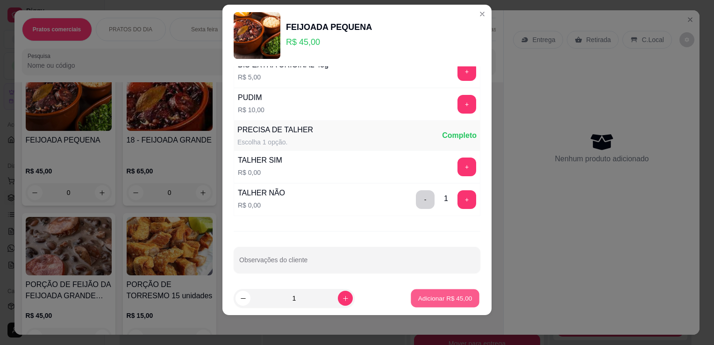
click at [442, 293] on p "Adicionar R$ 45,00" at bounding box center [445, 297] width 54 height 9
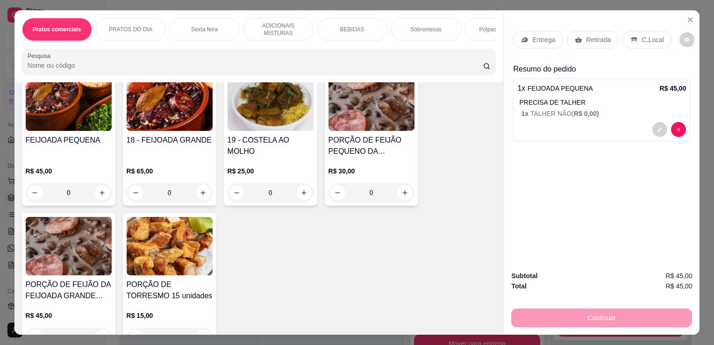
click at [537, 35] on p "Entrega" at bounding box center [543, 39] width 23 height 9
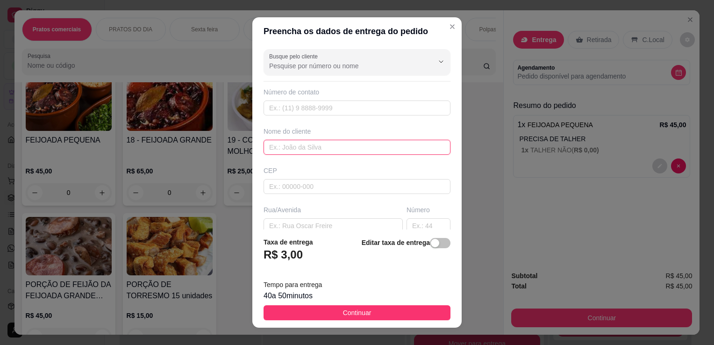
click at [299, 142] on input "text" at bounding box center [357, 147] width 187 height 15
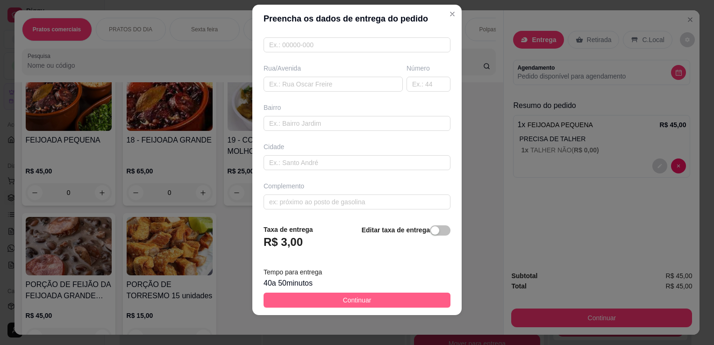
type input "SALÃO DA [PERSON_NAME]"
click at [408, 298] on button "Continuar" at bounding box center [357, 300] width 187 height 15
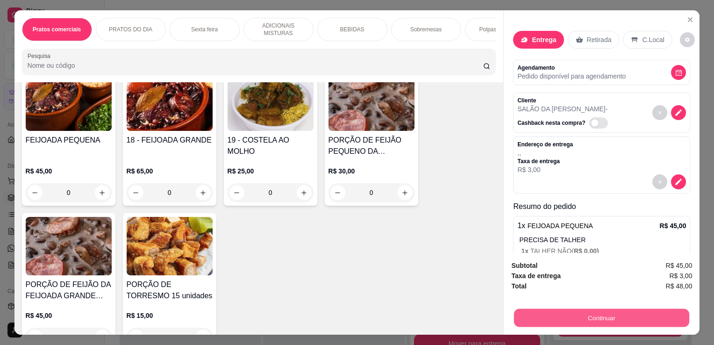
click at [581, 315] on button "Continuar" at bounding box center [601, 317] width 175 height 18
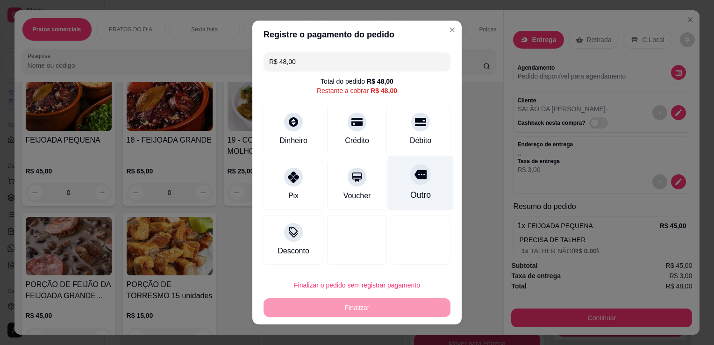
click at [419, 174] on div at bounding box center [420, 174] width 21 height 21
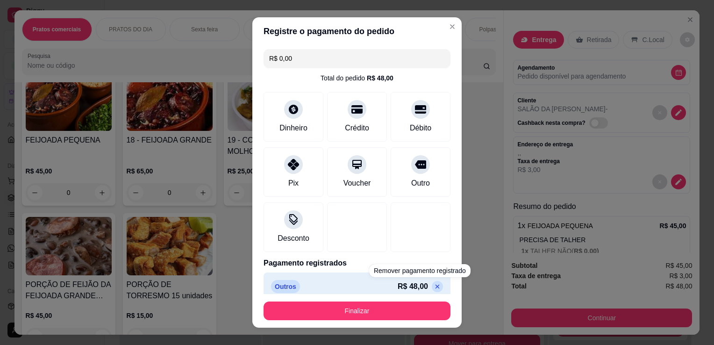
click at [432, 281] on p at bounding box center [437, 286] width 11 height 11
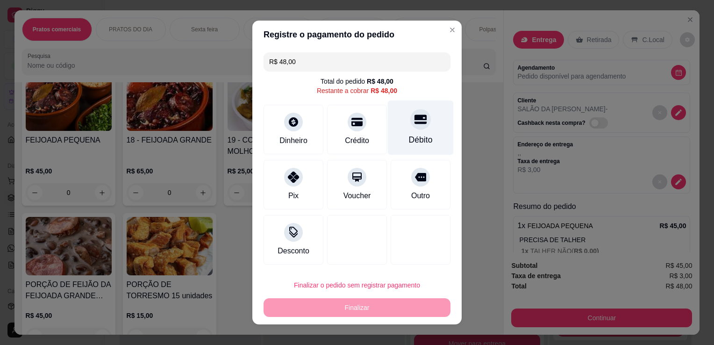
click at [412, 126] on div at bounding box center [420, 119] width 21 height 21
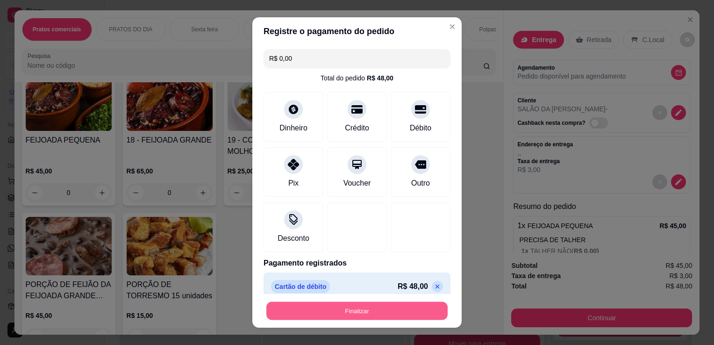
click at [428, 317] on button "Finalizar" at bounding box center [356, 311] width 181 height 18
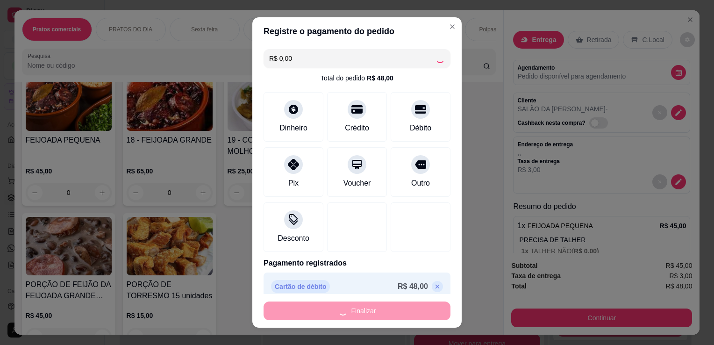
type input "-R$ 48,00"
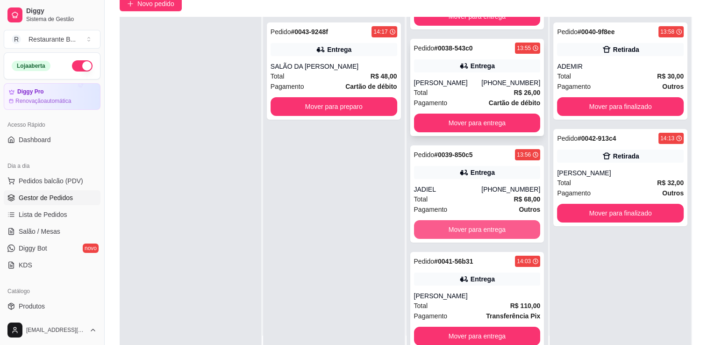
scroll to position [142, 0]
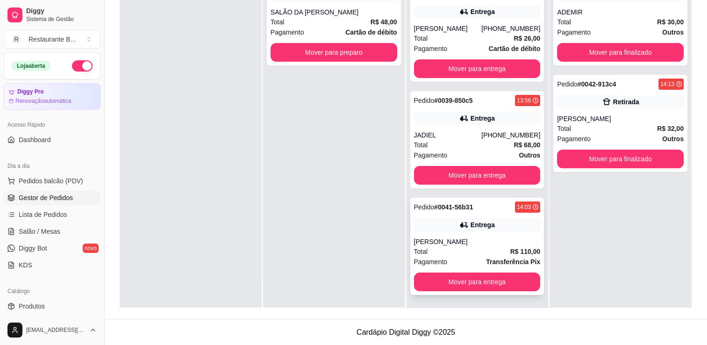
click at [477, 247] on div "Total R$ 110,00" at bounding box center [477, 251] width 127 height 10
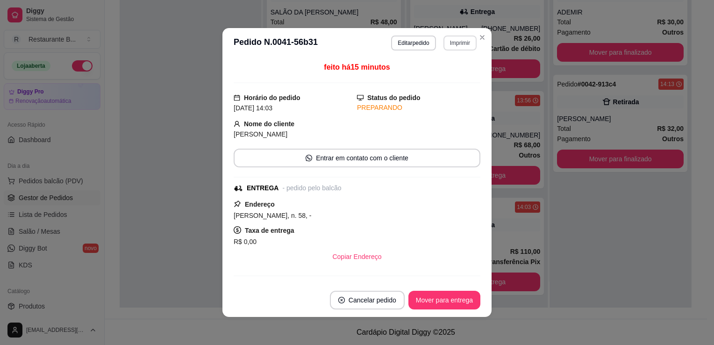
click at [458, 48] on button "Imprimir" at bounding box center [459, 43] width 33 height 15
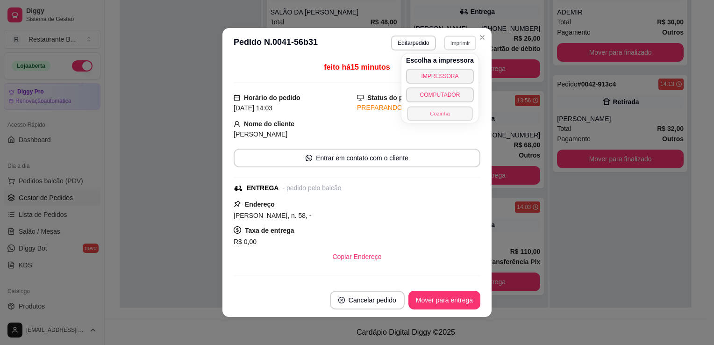
click at [456, 109] on button "Cozinha" at bounding box center [439, 113] width 65 height 14
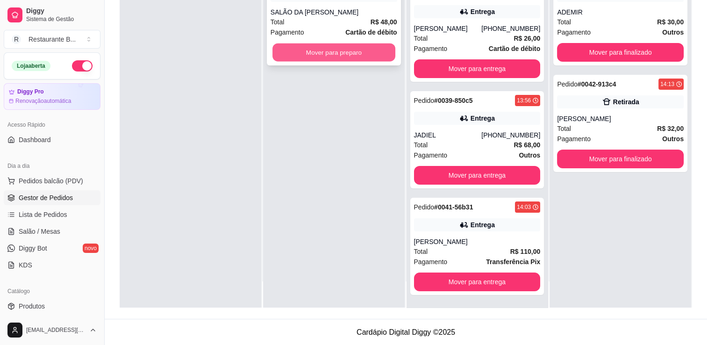
click at [361, 44] on button "Mover para preparo" at bounding box center [333, 52] width 123 height 18
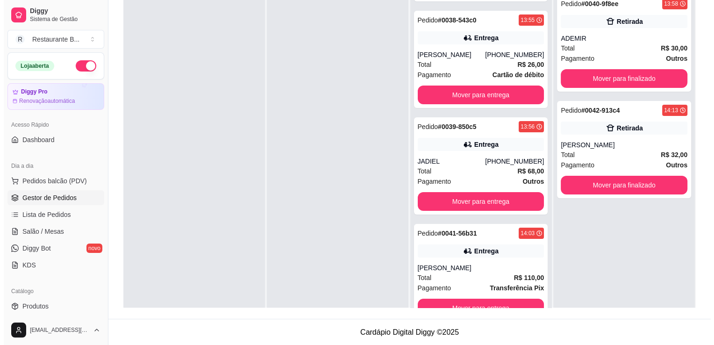
scroll to position [0, 0]
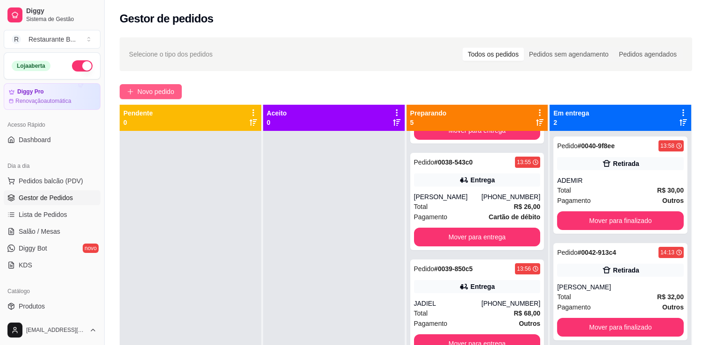
click at [167, 93] on span "Novo pedido" at bounding box center [155, 91] width 37 height 10
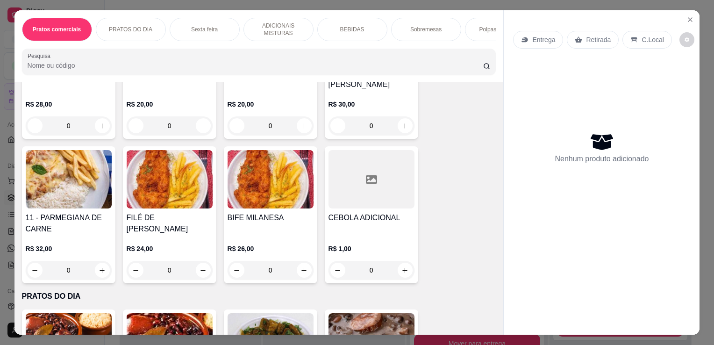
scroll to position [280, 0]
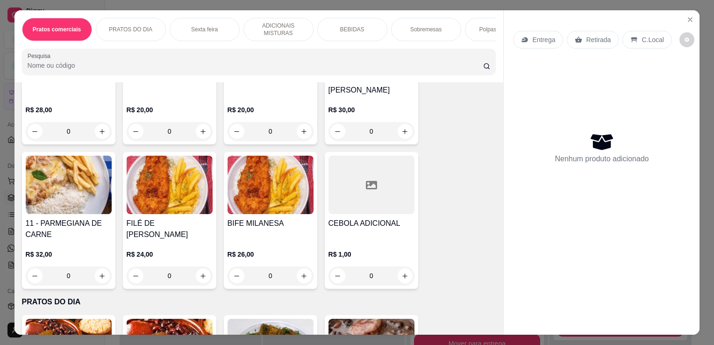
click at [402, 135] on div "0" at bounding box center [372, 131] width 86 height 19
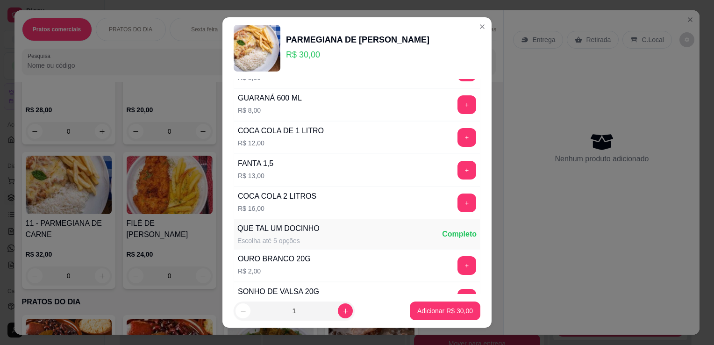
scroll to position [415, 0]
click at [458, 134] on button "+" at bounding box center [467, 138] width 18 height 18
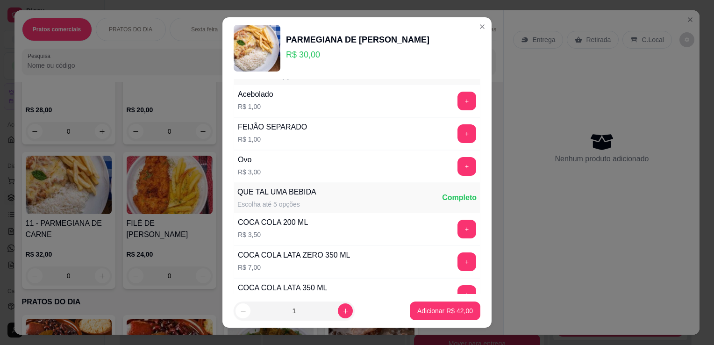
scroll to position [28, 0]
click at [458, 169] on button "+" at bounding box center [467, 167] width 18 height 18
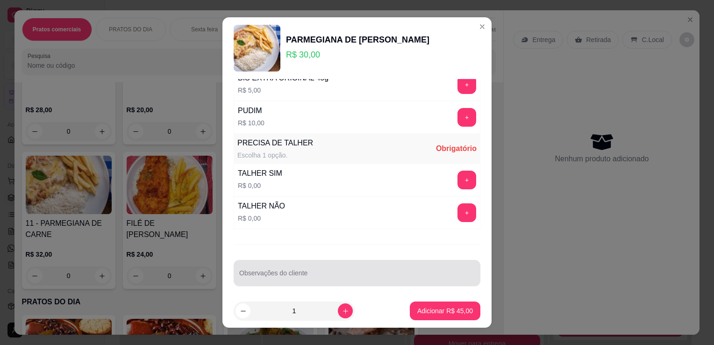
scroll to position [13, 0]
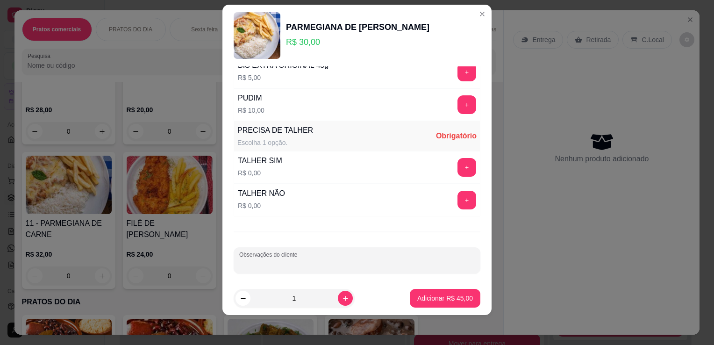
click at [368, 263] on input "Observações do cliente" at bounding box center [357, 263] width 236 height 9
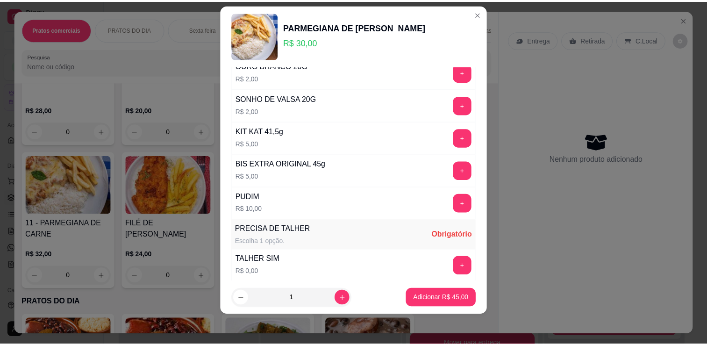
scroll to position [694, 0]
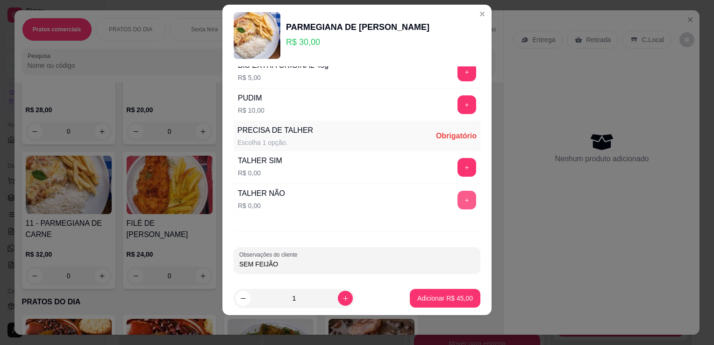
type input "SEM FEIJÃO"
click at [458, 199] on button "+" at bounding box center [467, 200] width 18 height 18
click at [443, 301] on p "Adicionar R$ 45,00" at bounding box center [445, 297] width 56 height 9
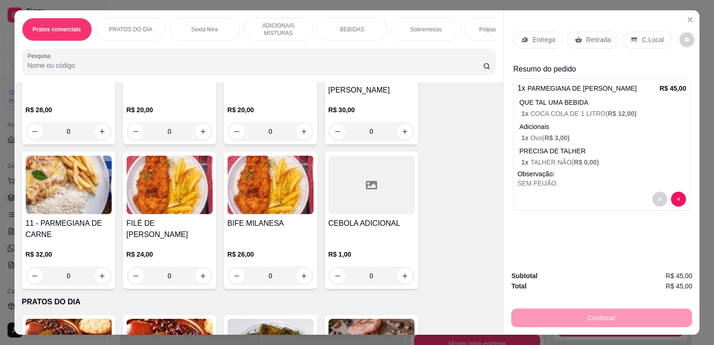
click at [546, 41] on div "Entrega" at bounding box center [538, 40] width 50 height 18
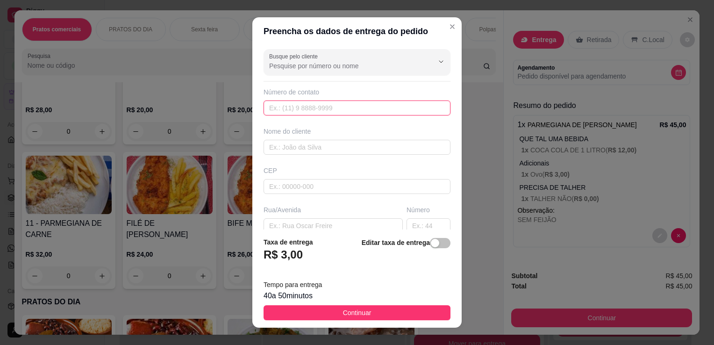
click at [302, 109] on input "text" at bounding box center [357, 107] width 187 height 15
type input "[PHONE_NUMBER]"
click at [331, 144] on input "text" at bounding box center [357, 147] width 187 height 15
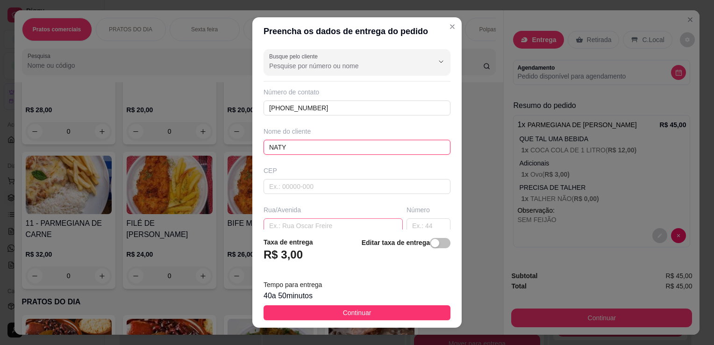
type input "NATY"
click at [323, 228] on input "text" at bounding box center [333, 225] width 139 height 15
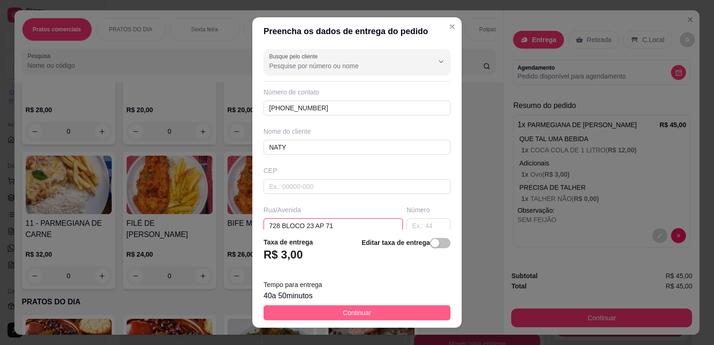
type input "728 BLOCO 23 AP 71"
click at [384, 318] on button "Continuar" at bounding box center [357, 312] width 187 height 15
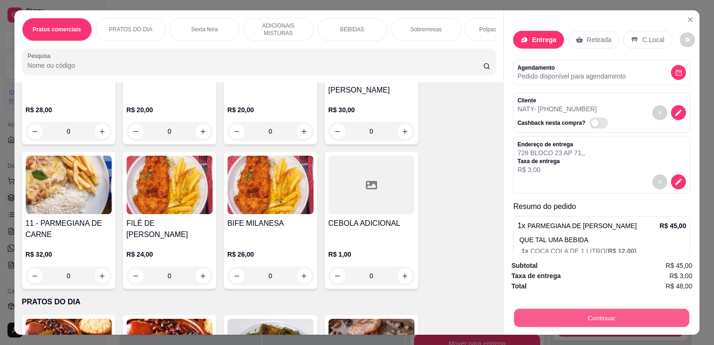
click at [593, 310] on button "Continuar" at bounding box center [601, 317] width 175 height 18
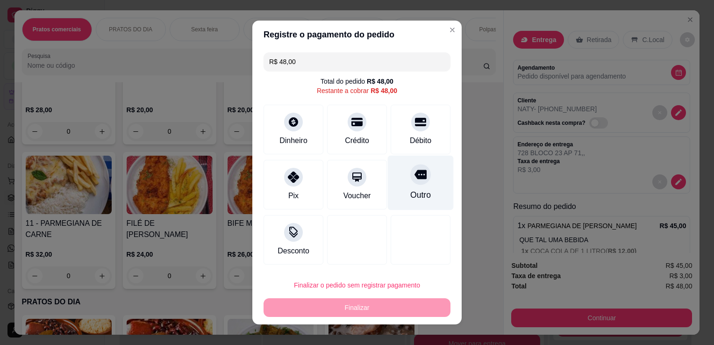
click at [420, 182] on div "Outro" at bounding box center [421, 183] width 66 height 55
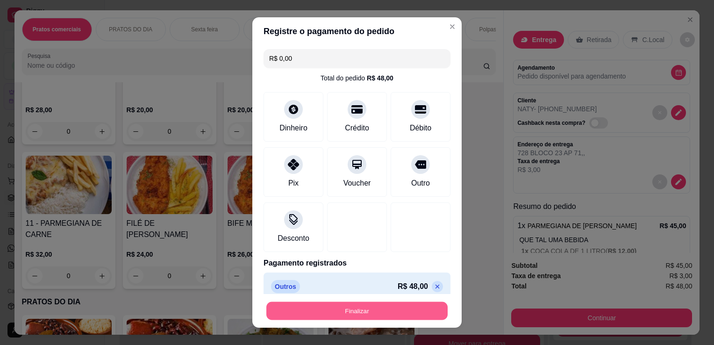
click at [405, 315] on button "Finalizar" at bounding box center [356, 311] width 181 height 18
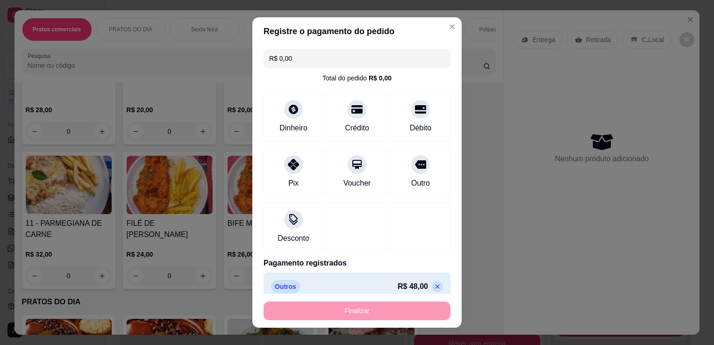
type input "-R$ 48,00"
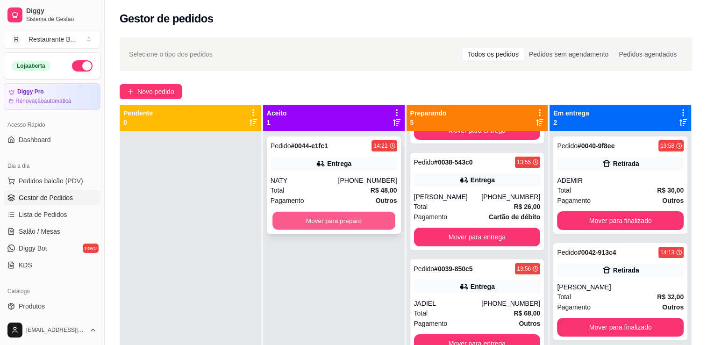
click at [330, 216] on button "Mover para preparo" at bounding box center [333, 221] width 123 height 18
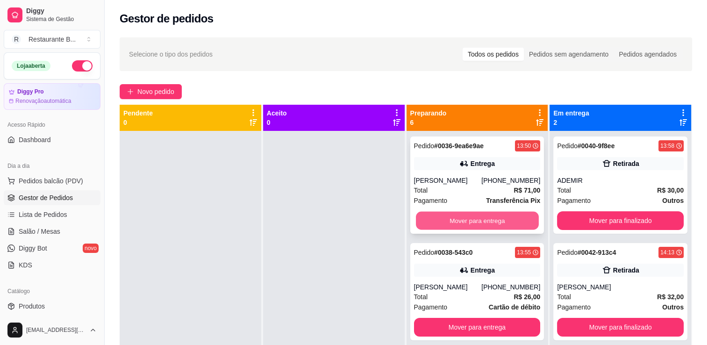
click at [481, 223] on button "Mover para entrega" at bounding box center [477, 221] width 123 height 18
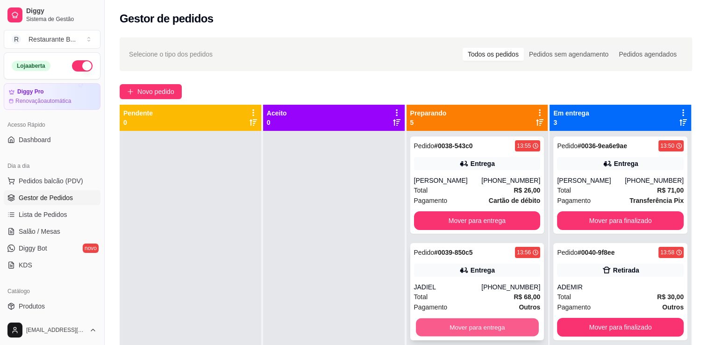
click at [465, 324] on button "Mover para entrega" at bounding box center [477, 327] width 123 height 18
click at [472, 325] on button "Mover para entrega" at bounding box center [477, 327] width 123 height 18
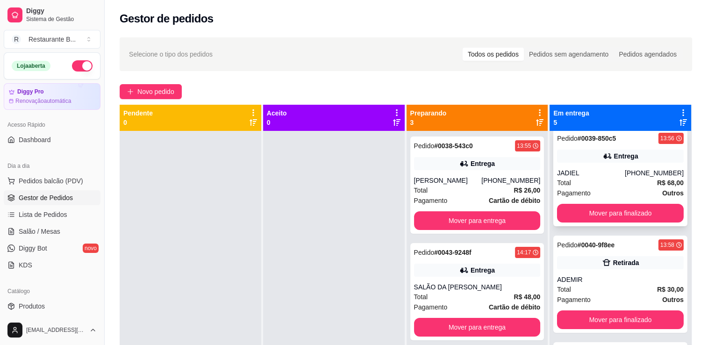
scroll to position [197, 0]
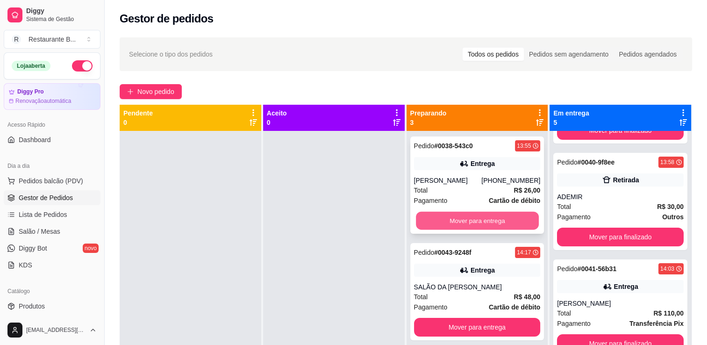
click at [494, 217] on button "Mover para entrega" at bounding box center [477, 221] width 123 height 18
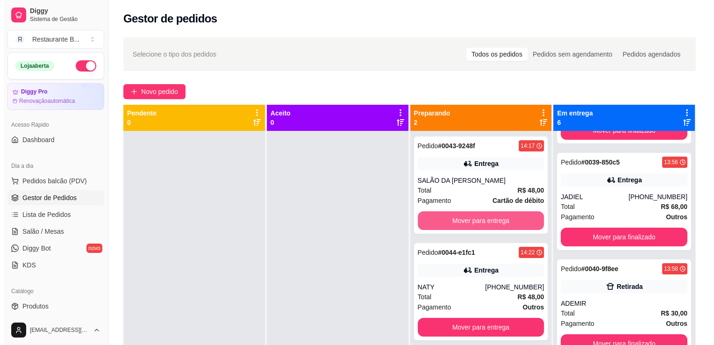
scroll to position [303, 0]
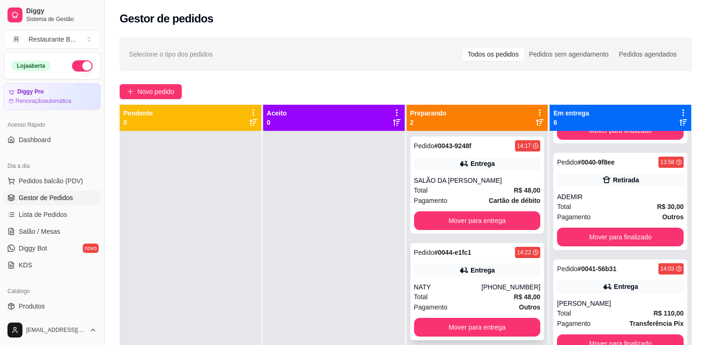
click at [495, 316] on div "Pedido # 0044-e1fc1 14:22 Entrega NATY [PHONE_NUMBER] Total R$ 48,00 Pagamento …" at bounding box center [477, 291] width 134 height 97
click at [168, 92] on span "Novo pedido" at bounding box center [155, 91] width 37 height 10
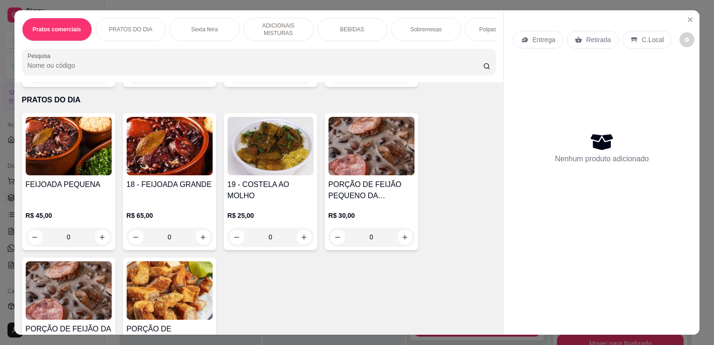
scroll to position [482, 0]
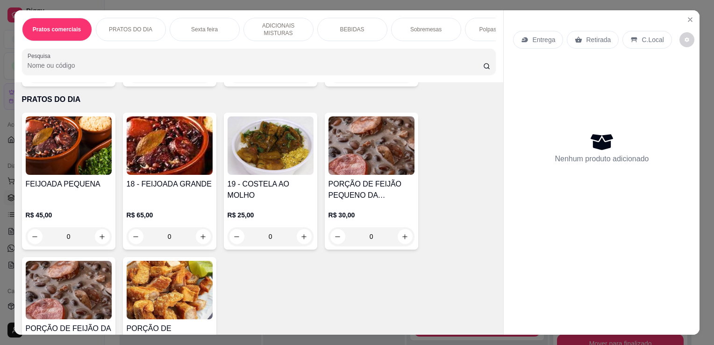
click at [301, 244] on div "0" at bounding box center [271, 236] width 86 height 19
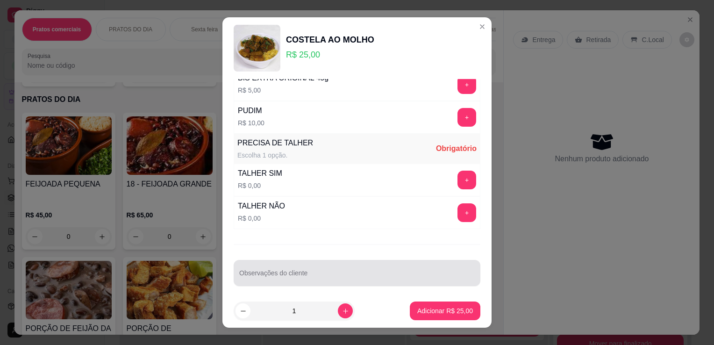
scroll to position [13, 0]
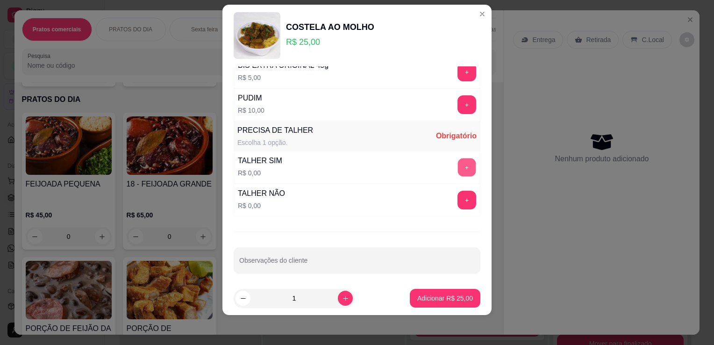
click at [458, 162] on button "+" at bounding box center [467, 167] width 18 height 18
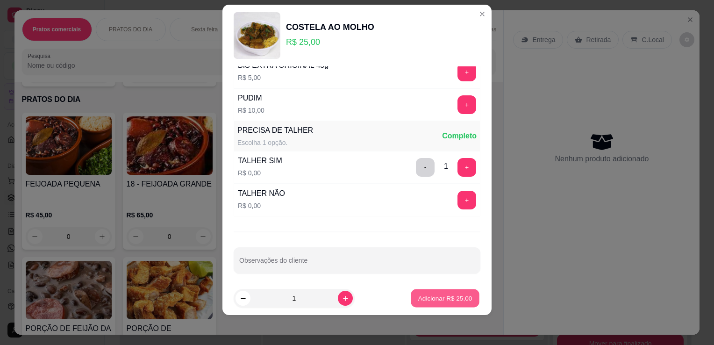
click at [443, 299] on p "Adicionar R$ 25,00" at bounding box center [445, 297] width 54 height 9
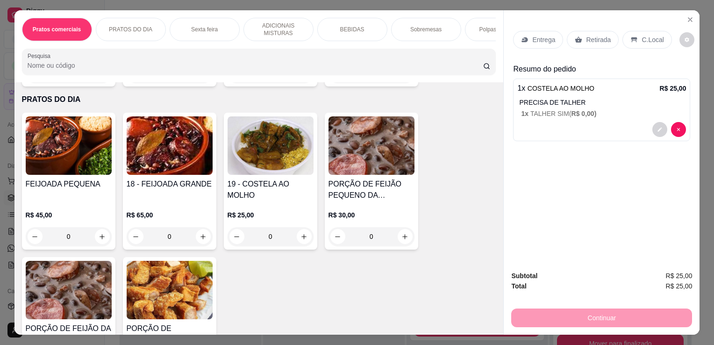
click at [535, 39] on p "Entrega" at bounding box center [543, 39] width 23 height 9
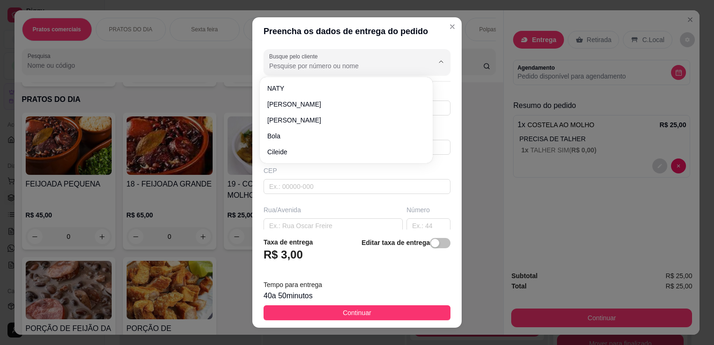
click at [353, 70] on input "Busque pelo cliente" at bounding box center [344, 65] width 150 height 9
type input "MAURA"
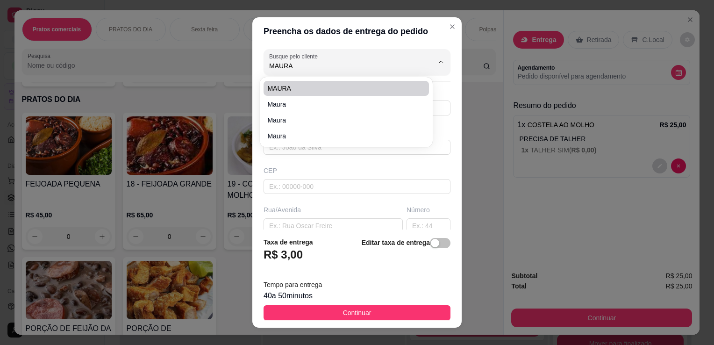
click at [346, 87] on span "MAURA" at bounding box center [341, 88] width 149 height 9
type input "978245216"
type input "MAURA"
type input "SALONGONGOS FIORELLI"
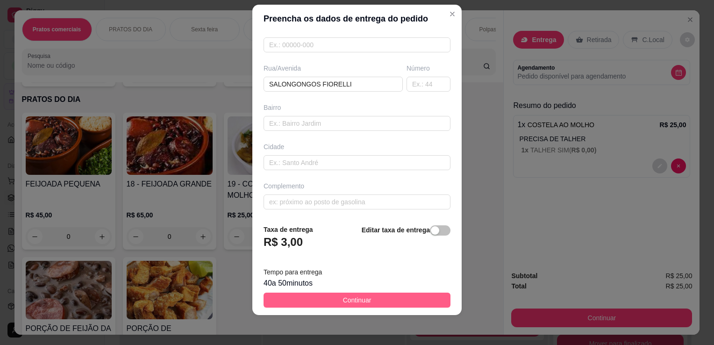
type input "MAURA"
click at [404, 307] on button "Continuar" at bounding box center [357, 300] width 187 height 15
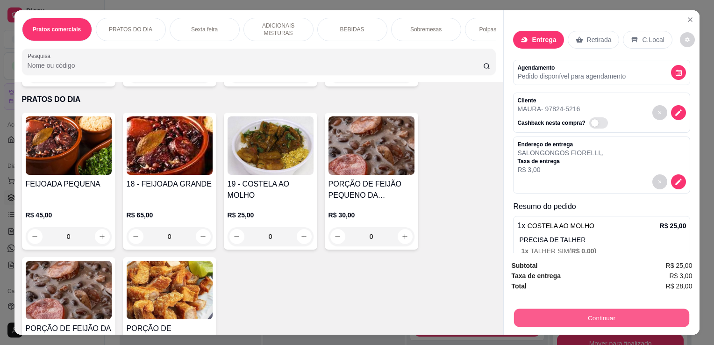
click at [561, 319] on button "Continuar" at bounding box center [601, 317] width 175 height 18
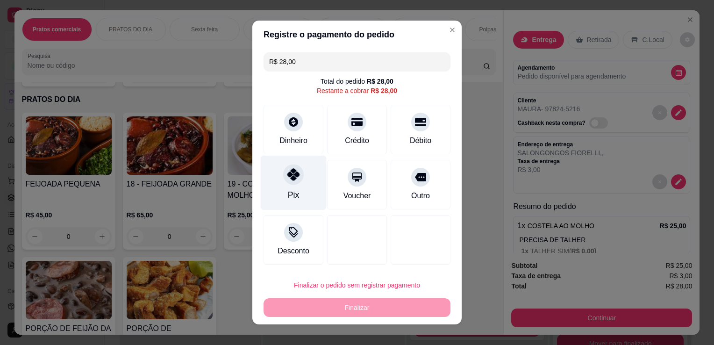
click at [299, 181] on div "Pix" at bounding box center [294, 183] width 66 height 55
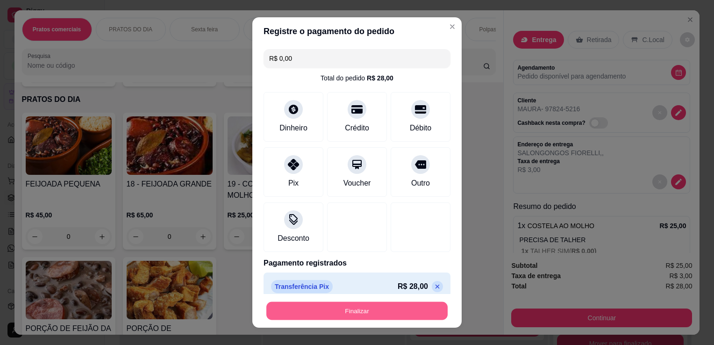
click at [416, 312] on button "Finalizar" at bounding box center [356, 311] width 181 height 18
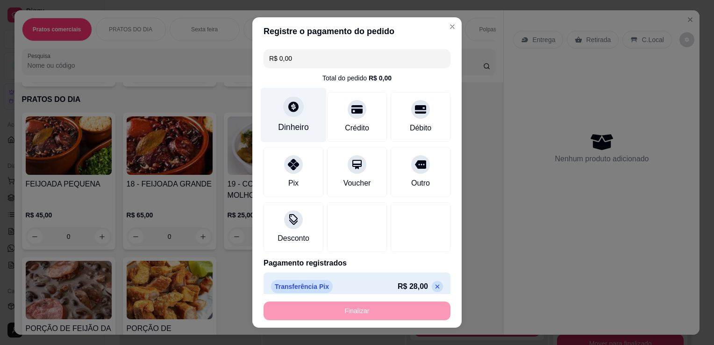
type input "-R$ 28,00"
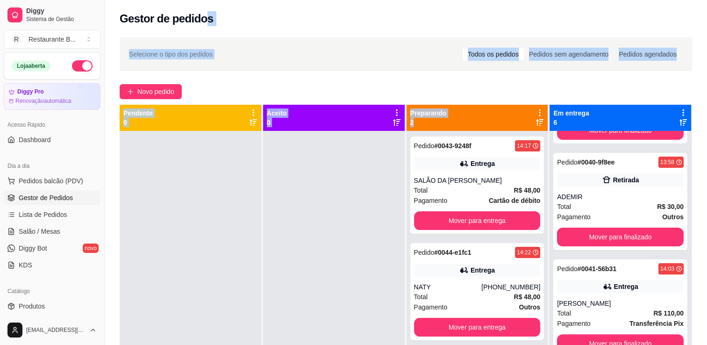
drag, startPoint x: 516, startPoint y: 104, endPoint x: 202, endPoint y: -27, distance: 340.8
click at [202, 0] on html "Diggy Sistema de Gestão R Restaurante B ... Loja aberta Diggy Pro Renovação aut…" at bounding box center [353, 172] width 707 height 345
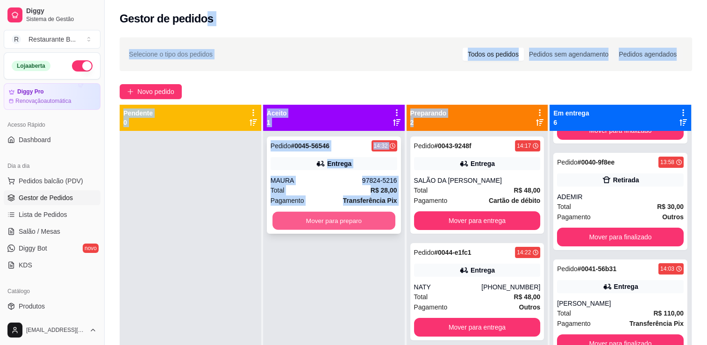
click at [322, 220] on button "Mover para preparo" at bounding box center [333, 221] width 123 height 18
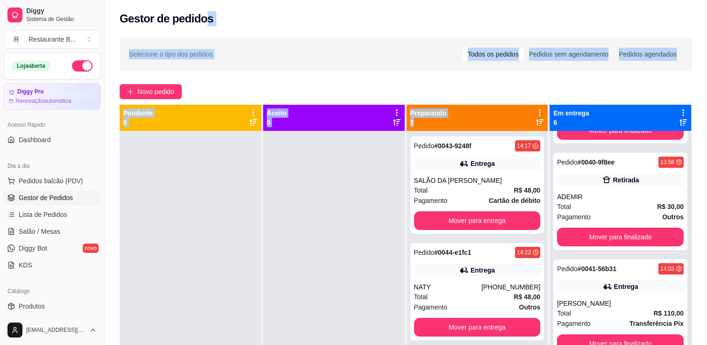
click at [387, 284] on div at bounding box center [334, 303] width 142 height 345
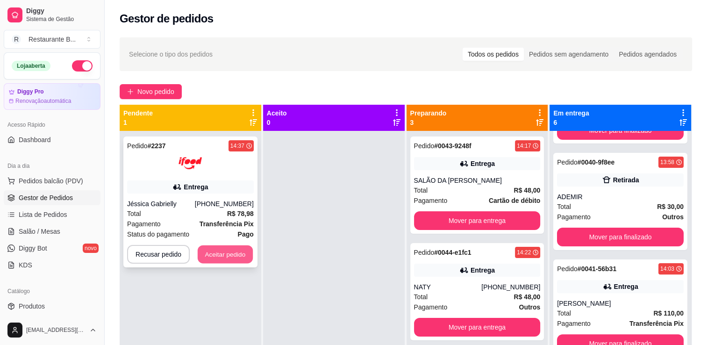
click at [214, 255] on button "Aceitar pedido" at bounding box center [225, 254] width 55 height 18
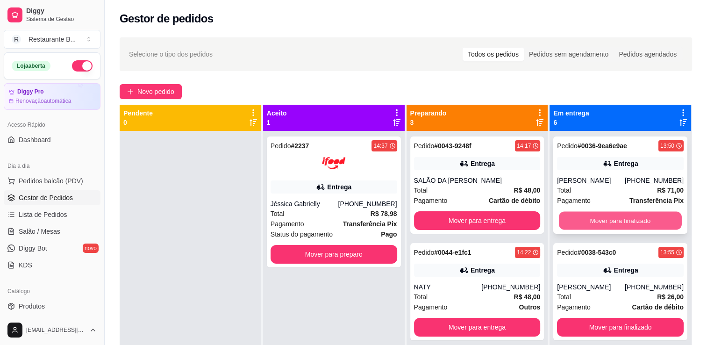
click at [631, 222] on button "Mover para finalizado" at bounding box center [620, 221] width 123 height 18
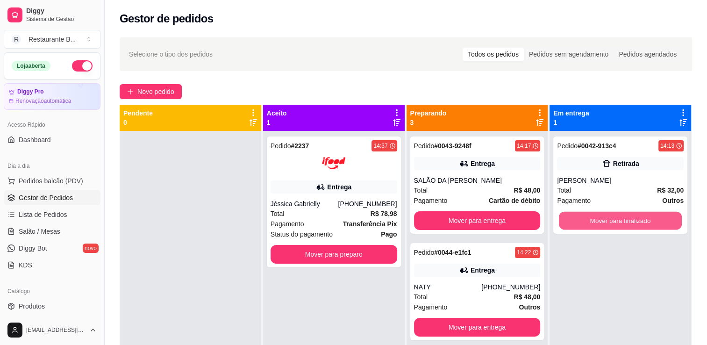
click at [631, 222] on button "Mover para finalizado" at bounding box center [620, 221] width 123 height 18
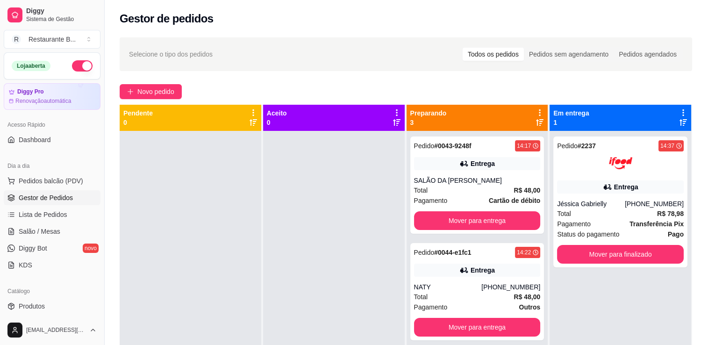
click at [624, 23] on div "Gestor de pedidos" at bounding box center [406, 18] width 572 height 15
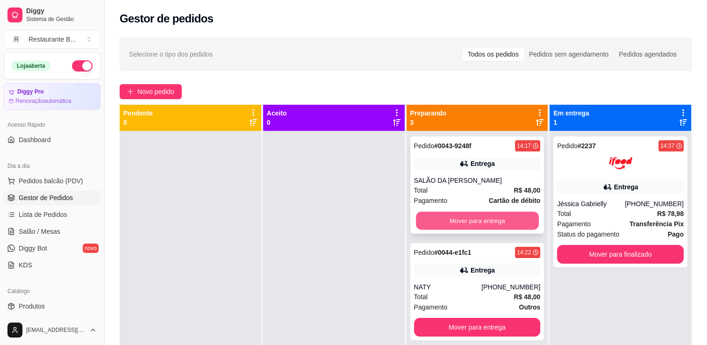
click at [488, 222] on button "Mover para entrega" at bounding box center [477, 221] width 123 height 18
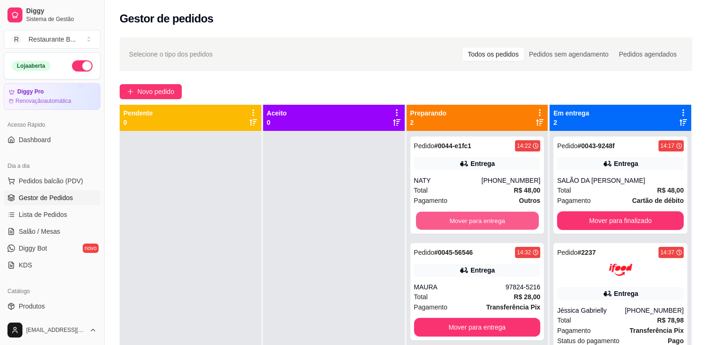
click at [488, 222] on button "Mover para entrega" at bounding box center [477, 221] width 123 height 18
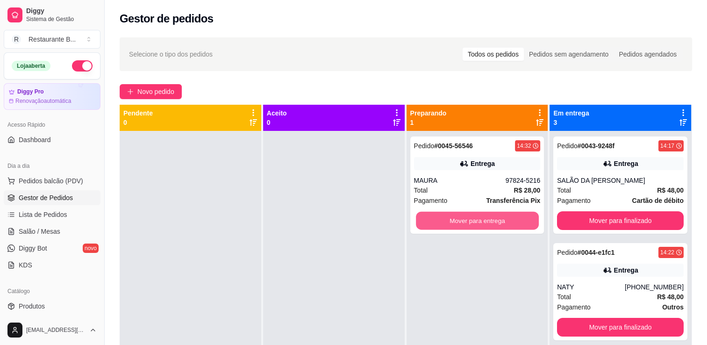
click at [488, 222] on button "Mover para entrega" at bounding box center [477, 221] width 123 height 18
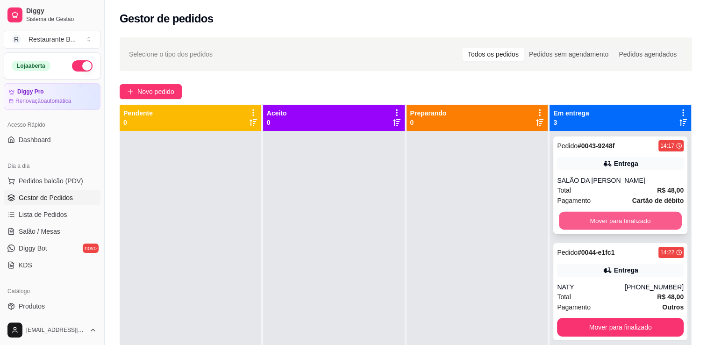
click at [604, 224] on button "Mover para finalizado" at bounding box center [620, 221] width 123 height 18
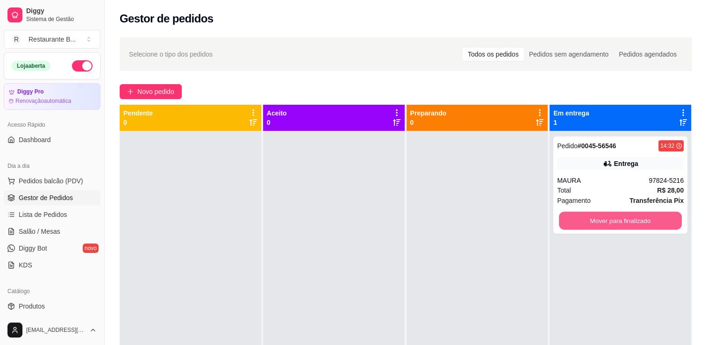
click at [604, 224] on button "Mover para finalizado" at bounding box center [620, 221] width 123 height 18
